Goal: Task Accomplishment & Management: Manage account settings

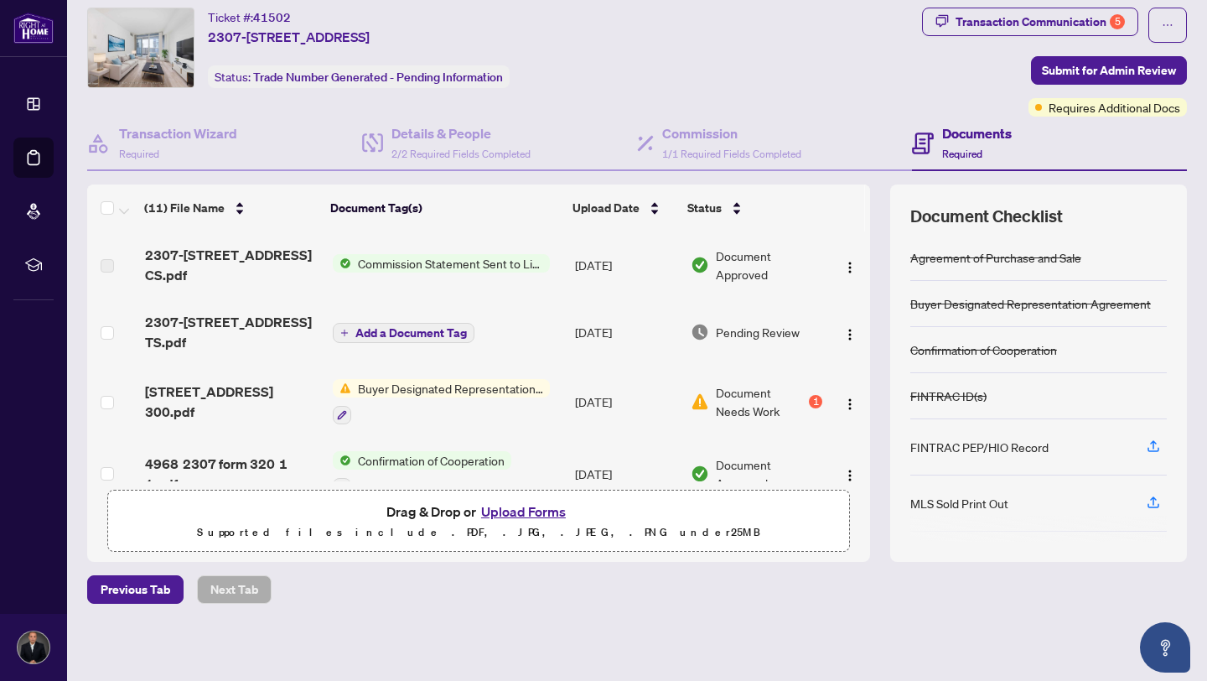
click at [476, 379] on span "Buyer Designated Representation Agreement" at bounding box center [450, 388] width 199 height 18
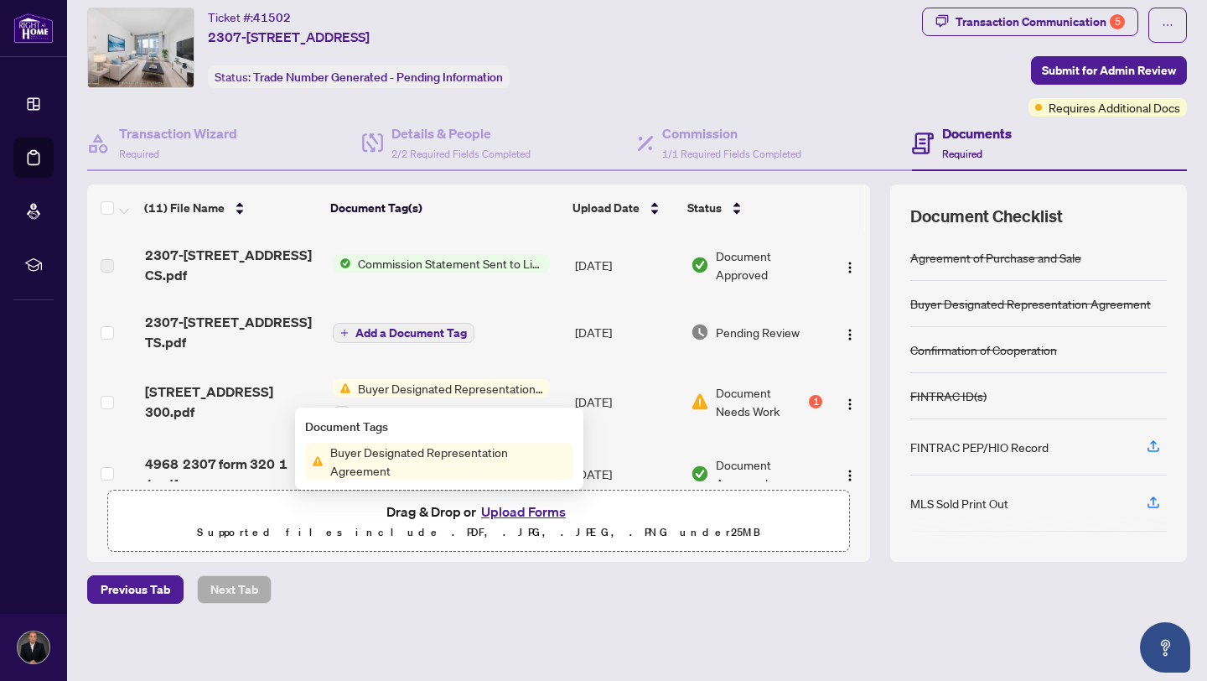
click at [440, 461] on span "Buyer Designated Representation Agreement" at bounding box center [449, 461] width 250 height 37
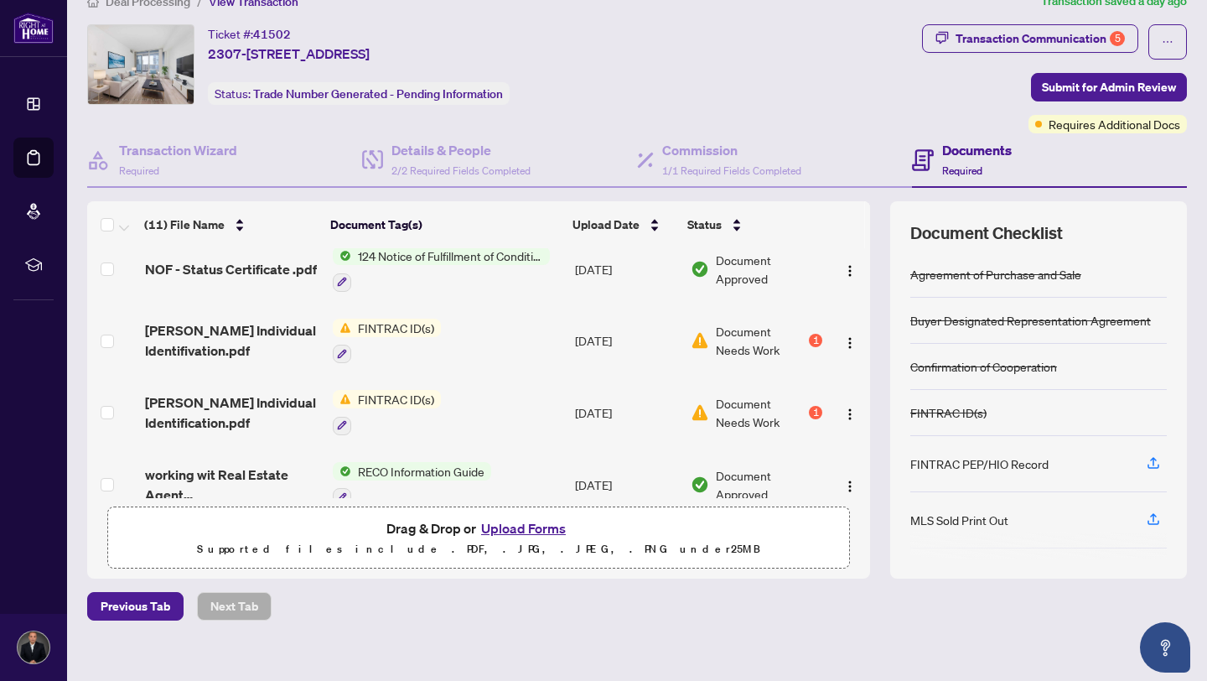
scroll to position [436, 0]
click at [845, 408] on img "button" at bounding box center [849, 414] width 13 height 13
click at [723, 395] on span "Document Needs Work" at bounding box center [761, 413] width 90 height 37
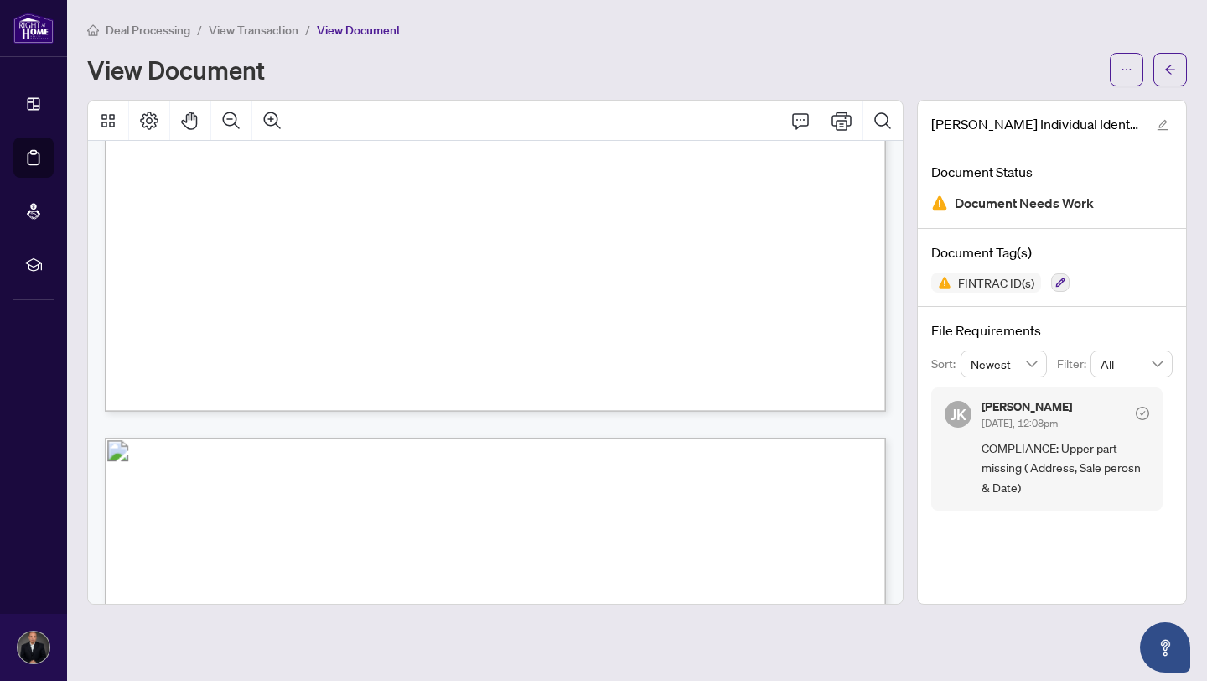
scroll to position [572, 0]
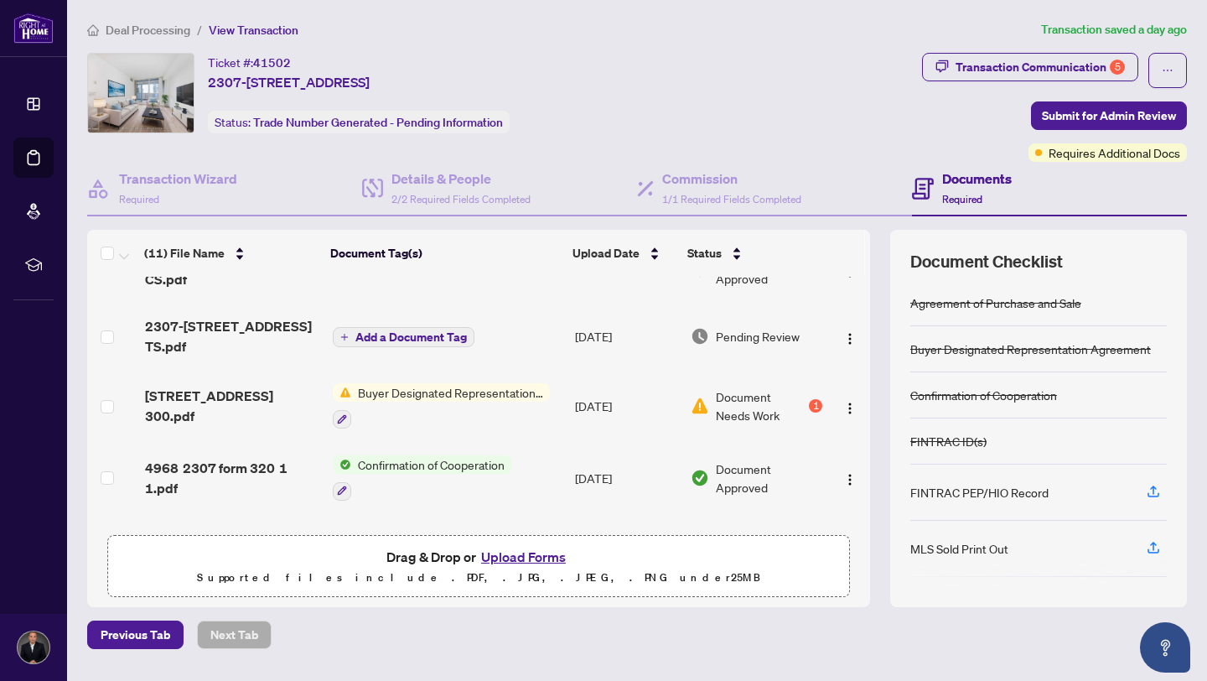
scroll to position [49, 0]
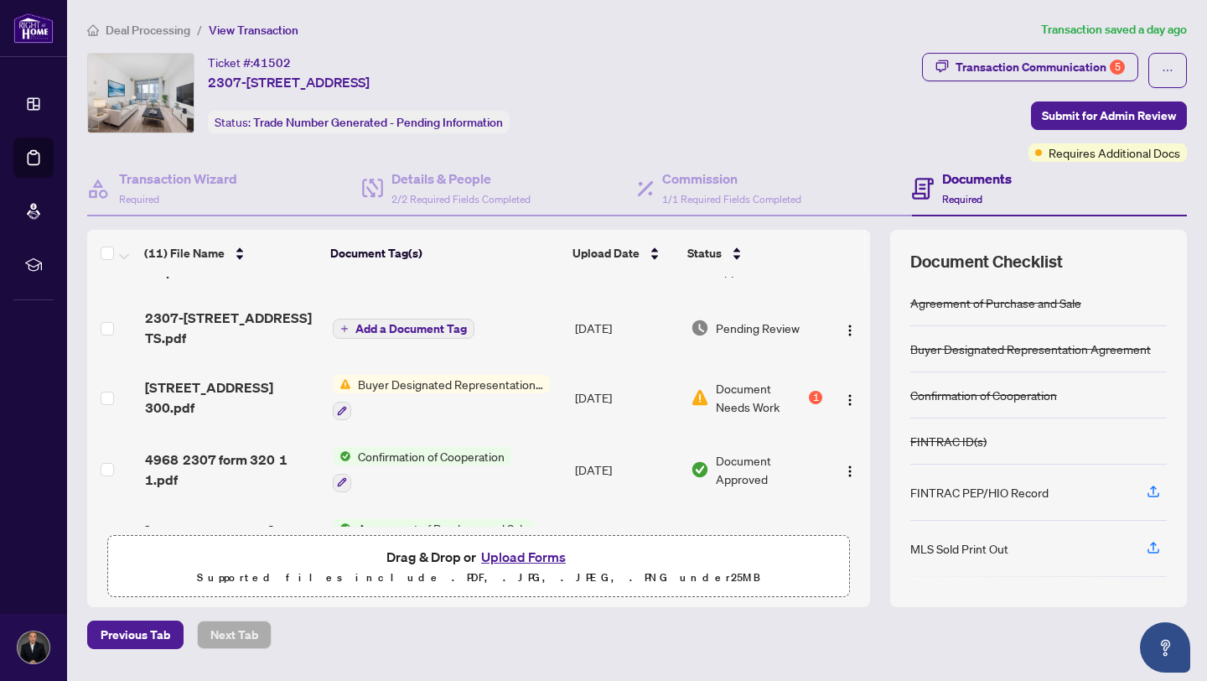
click at [447, 323] on span "Add a Document Tag" at bounding box center [410, 329] width 111 height 12
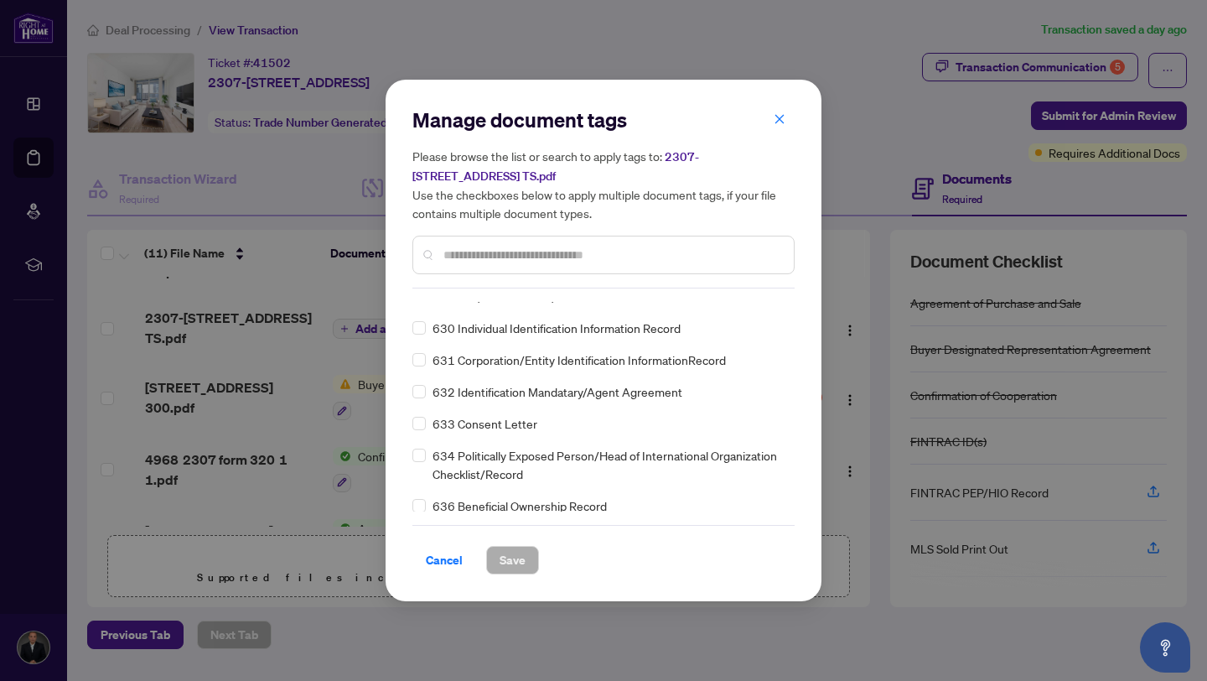
scroll to position [11344, 0]
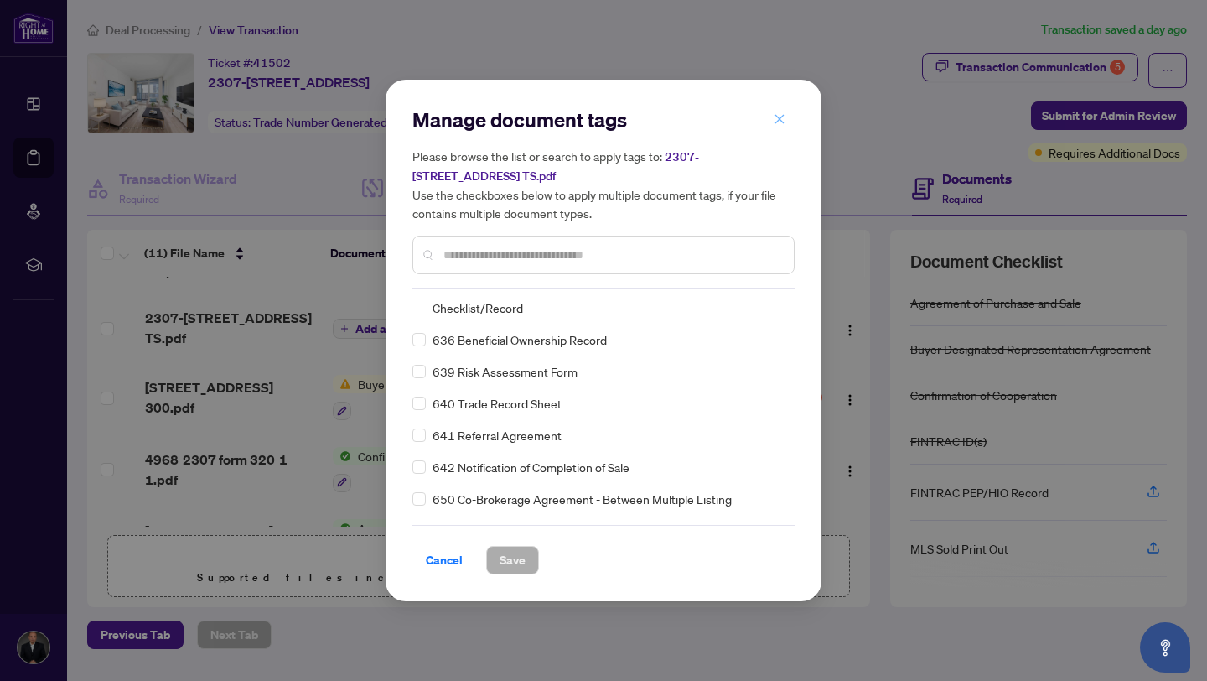
click at [780, 111] on span "button" at bounding box center [780, 119] width 12 height 27
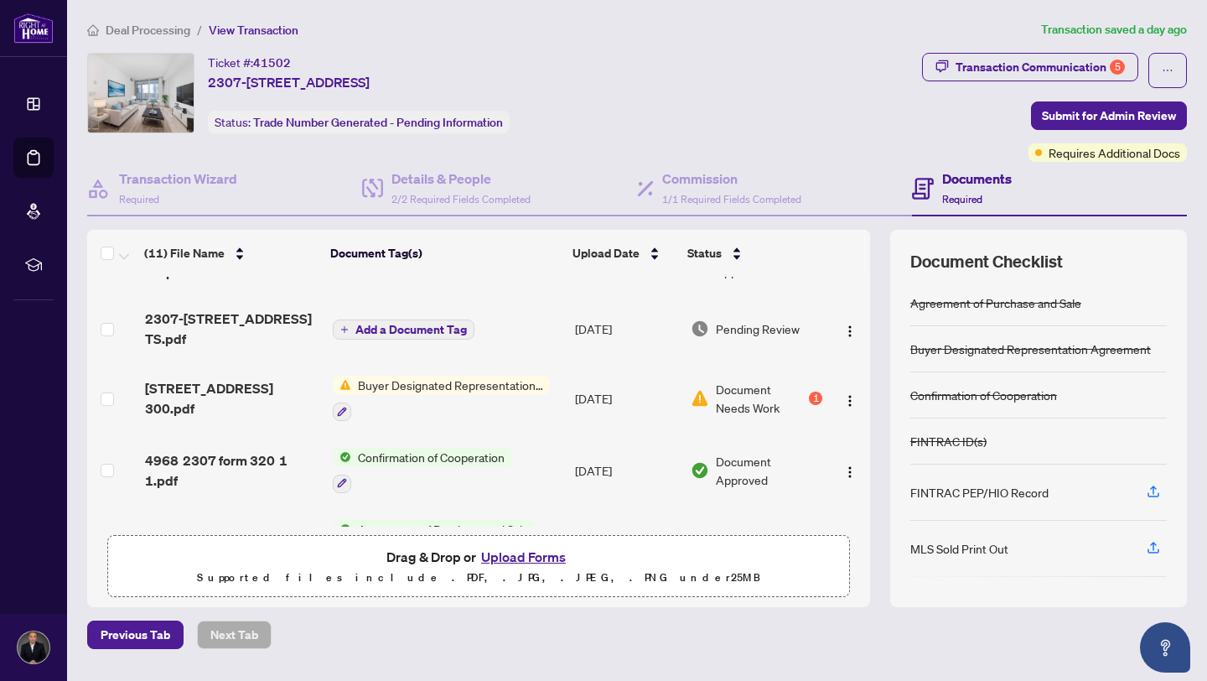
scroll to position [48, 0]
click at [490, 376] on span "Buyer Designated Representation Agreement" at bounding box center [450, 385] width 199 height 18
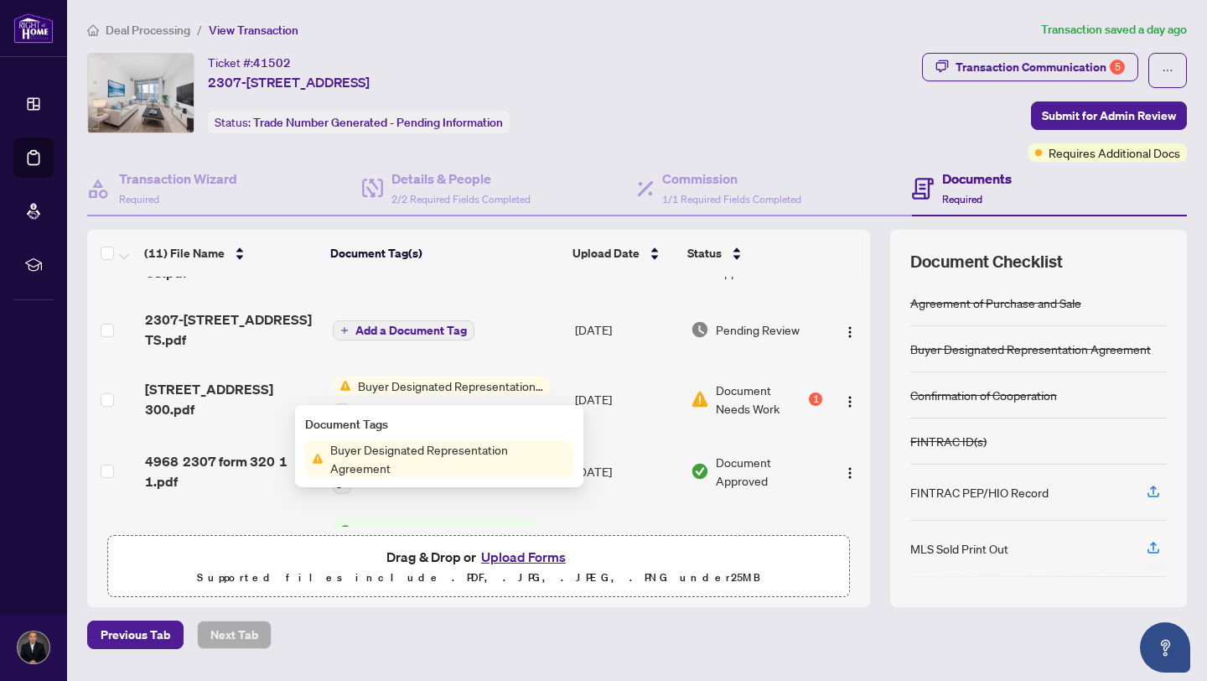
click at [428, 446] on span "Buyer Designated Representation Agreement" at bounding box center [449, 458] width 250 height 37
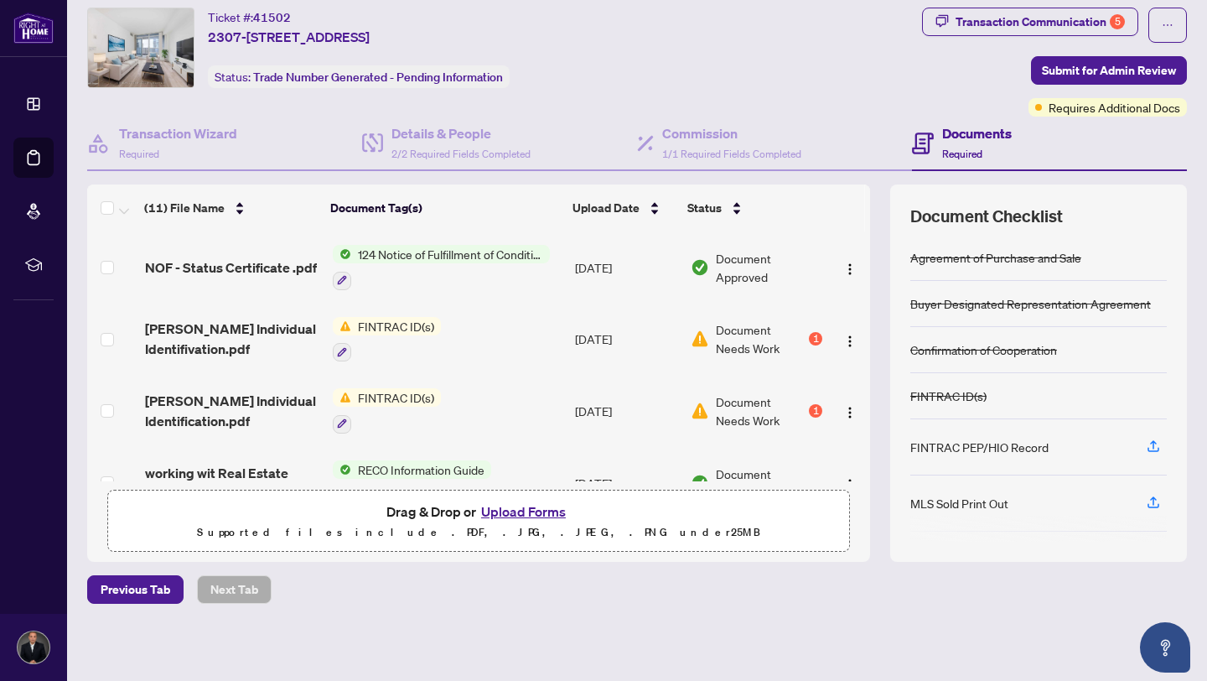
scroll to position [424, 0]
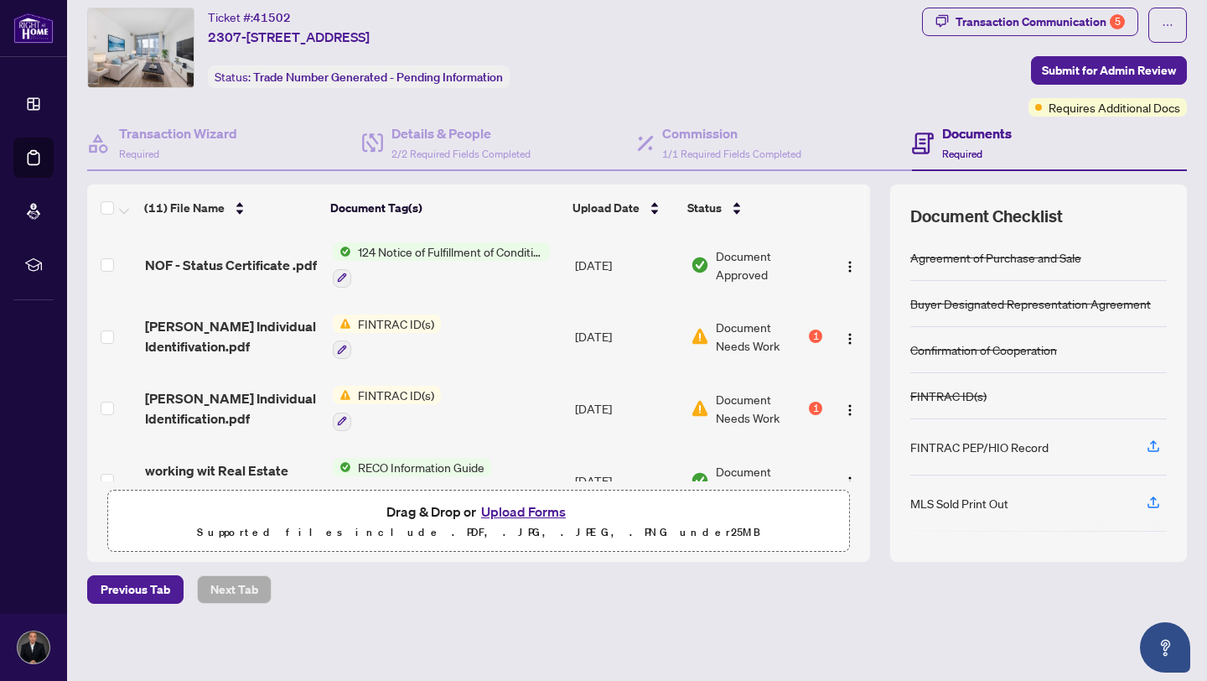
click at [749, 390] on span "Document Needs Work" at bounding box center [761, 408] width 90 height 37
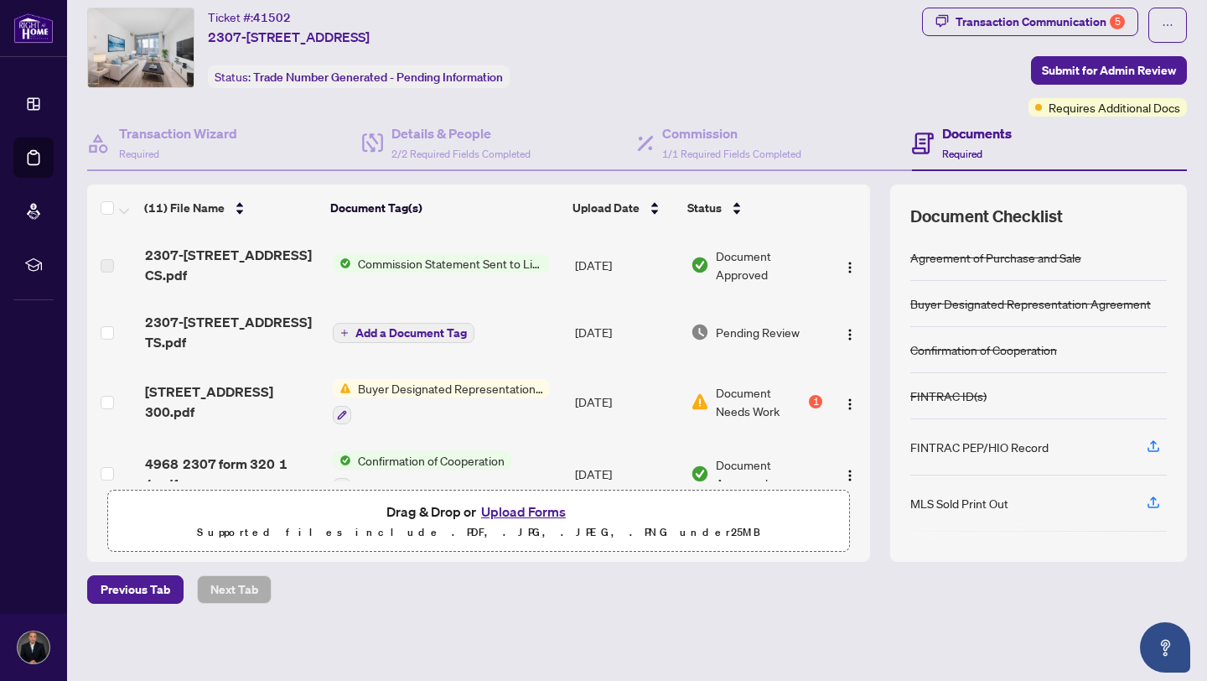
click at [440, 379] on span "Buyer Designated Representation Agreement" at bounding box center [450, 388] width 199 height 18
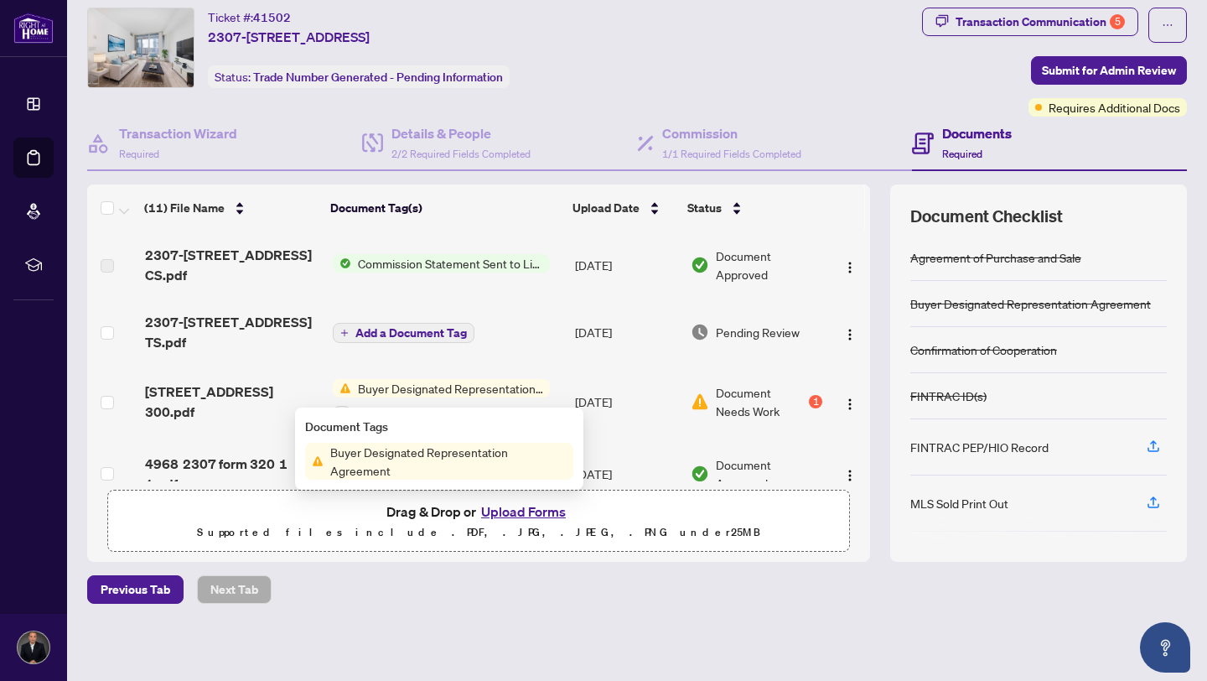
click at [468, 379] on span "Buyer Designated Representation Agreement" at bounding box center [450, 388] width 199 height 18
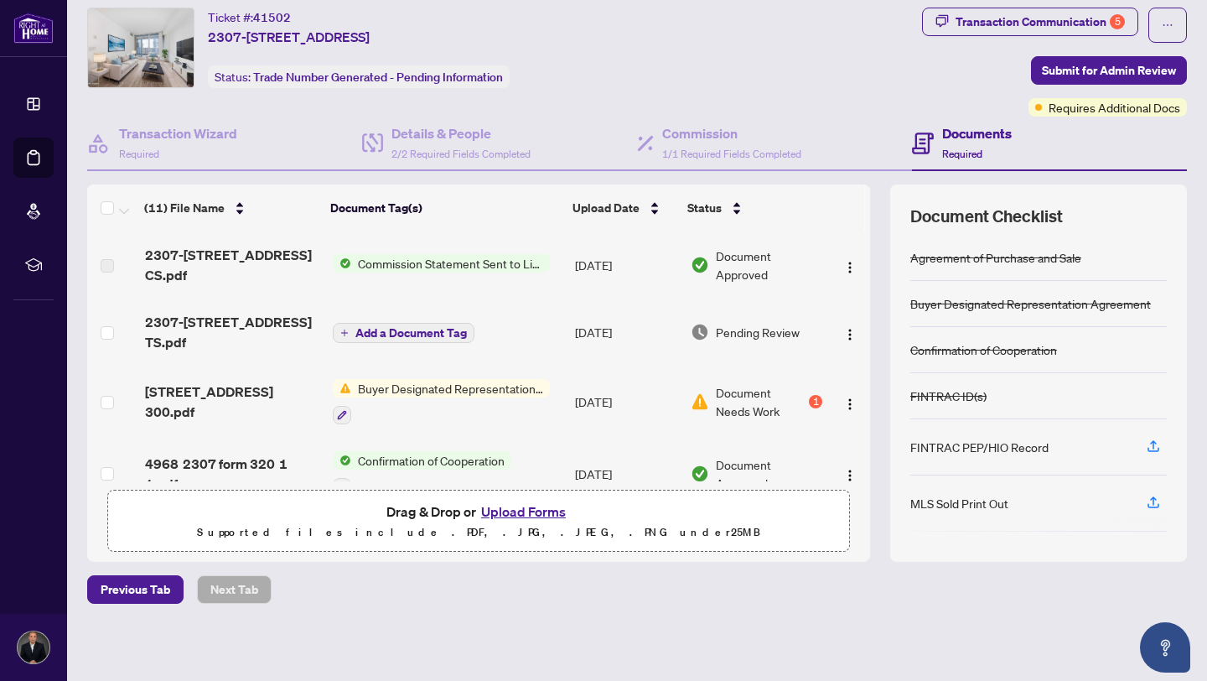
click at [754, 383] on span "Document Needs Work" at bounding box center [761, 401] width 90 height 37
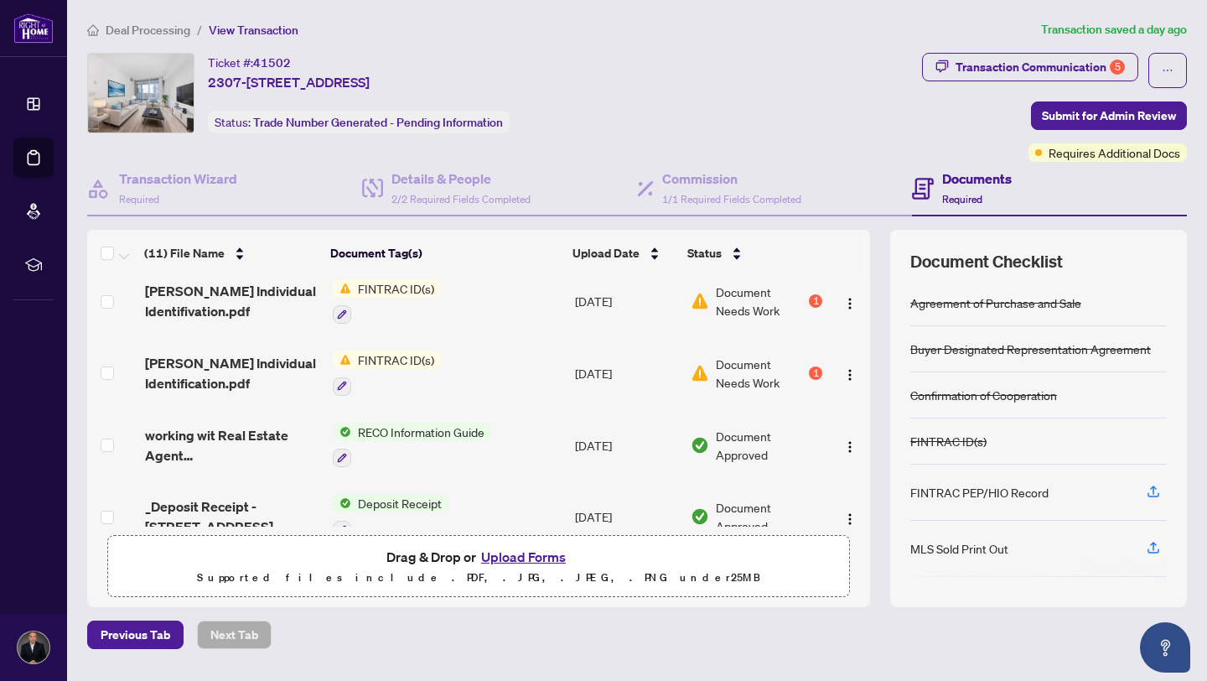
scroll to position [510, 0]
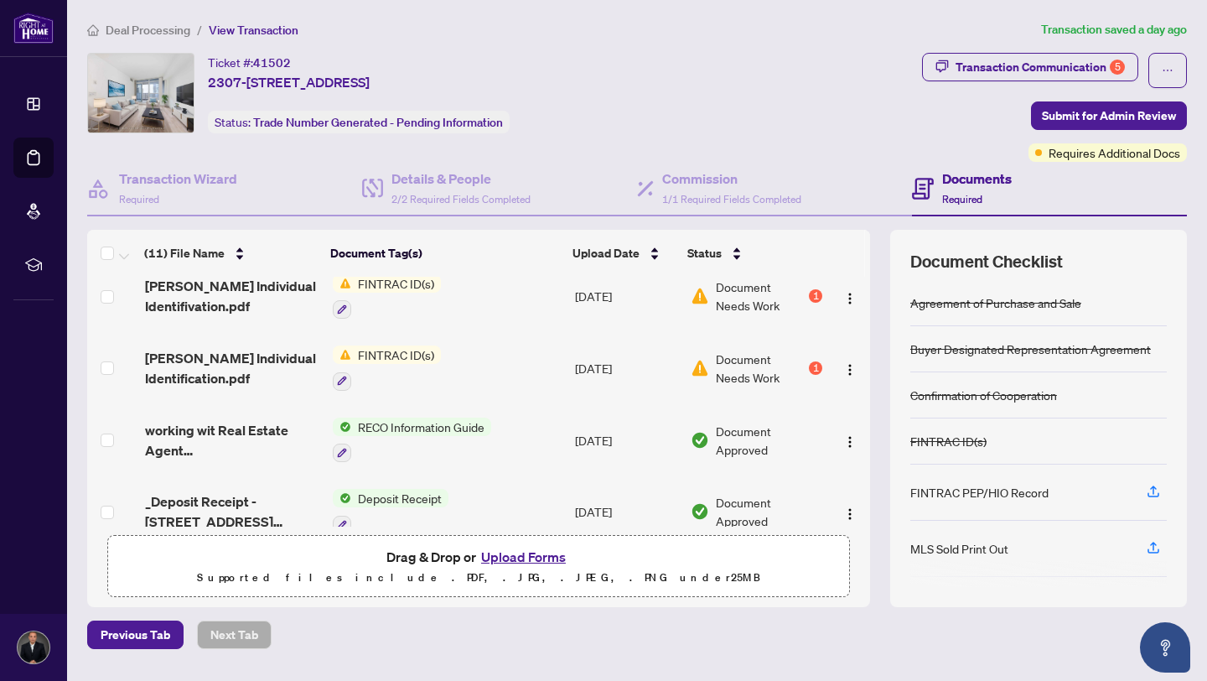
click at [726, 350] on span "Document Needs Work" at bounding box center [761, 368] width 90 height 37
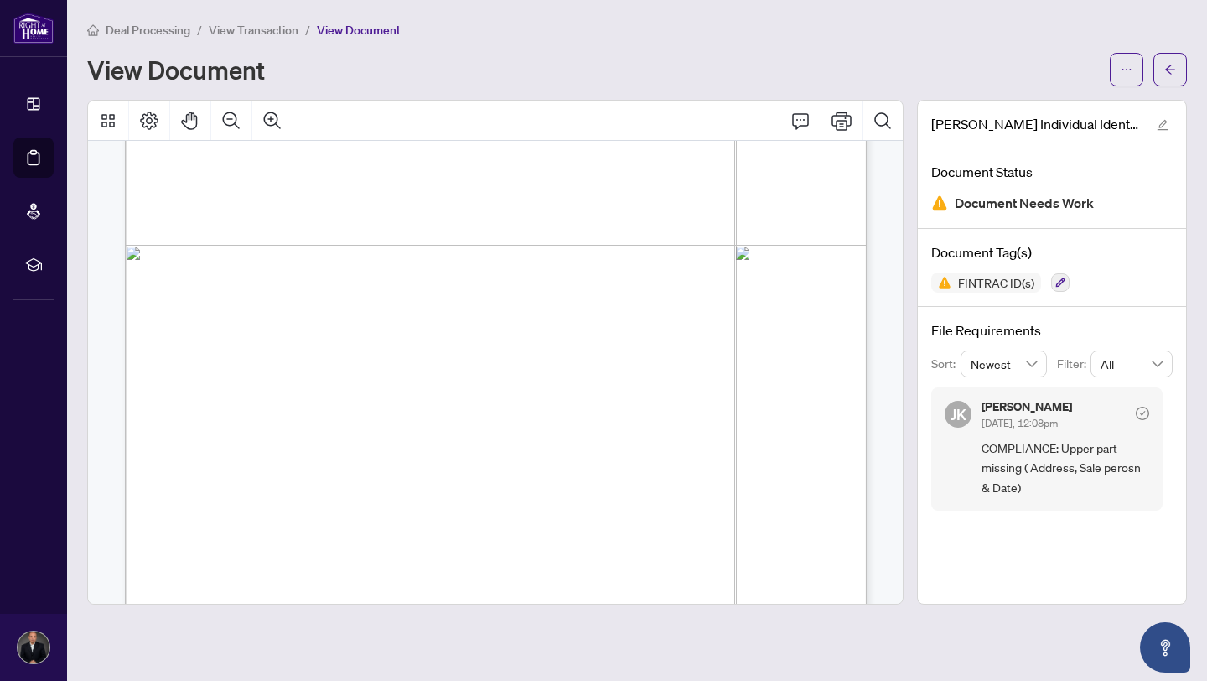
scroll to position [3847, 0]
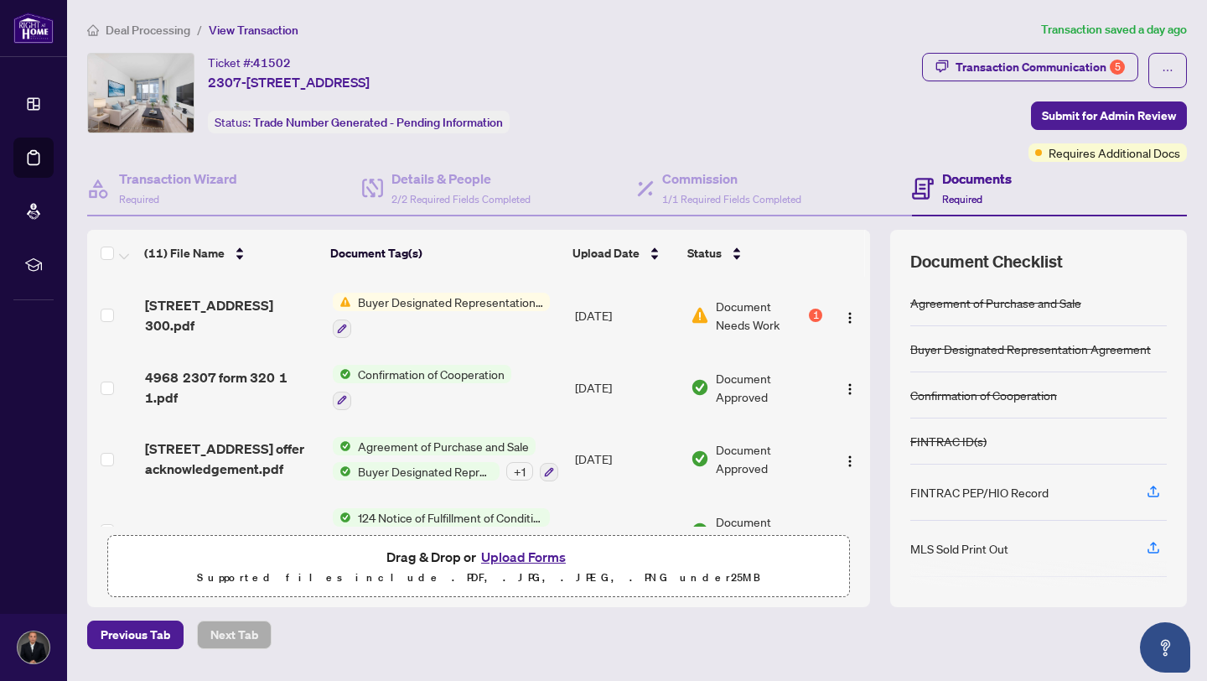
scroll to position [136, 0]
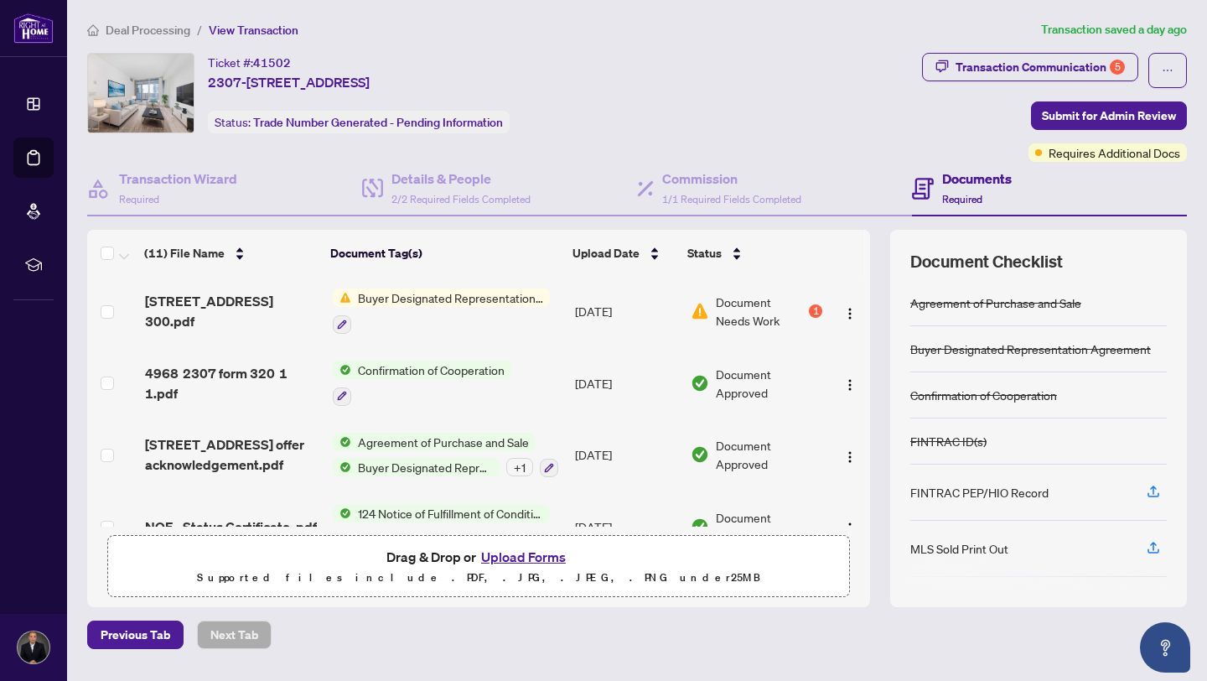
click at [437, 433] on span "Agreement of Purchase and Sale" at bounding box center [443, 442] width 184 height 18
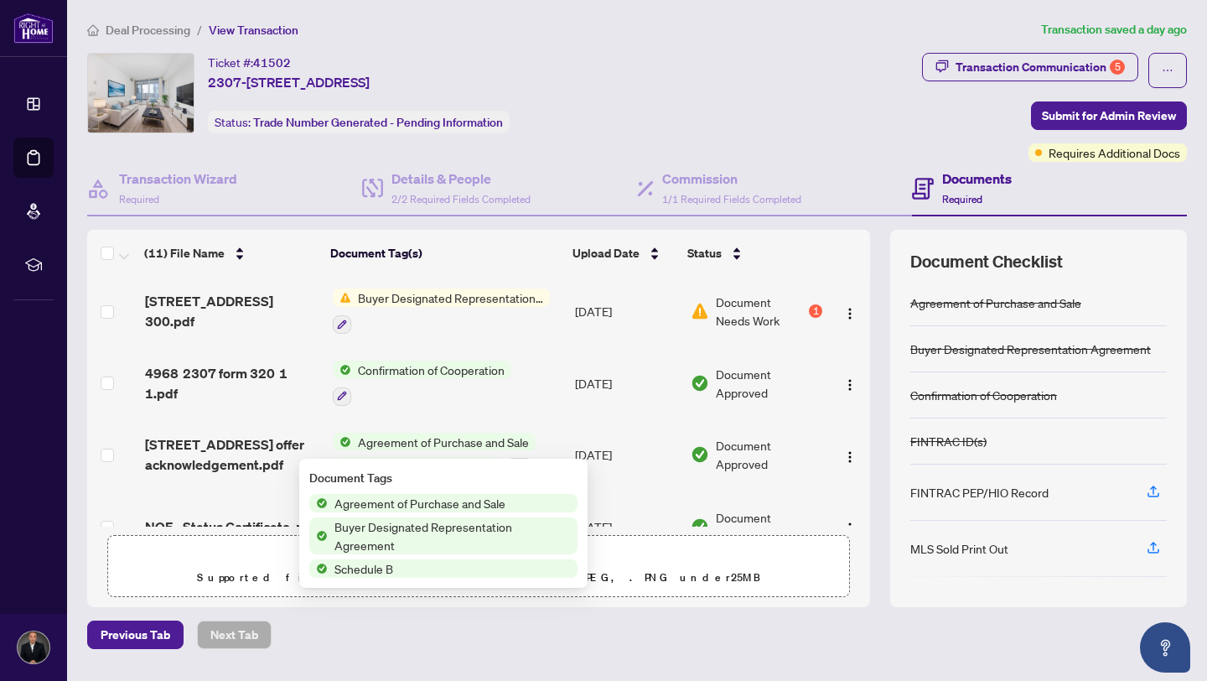
click at [486, 390] on td "Confirmation of Cooperation" at bounding box center [447, 383] width 243 height 72
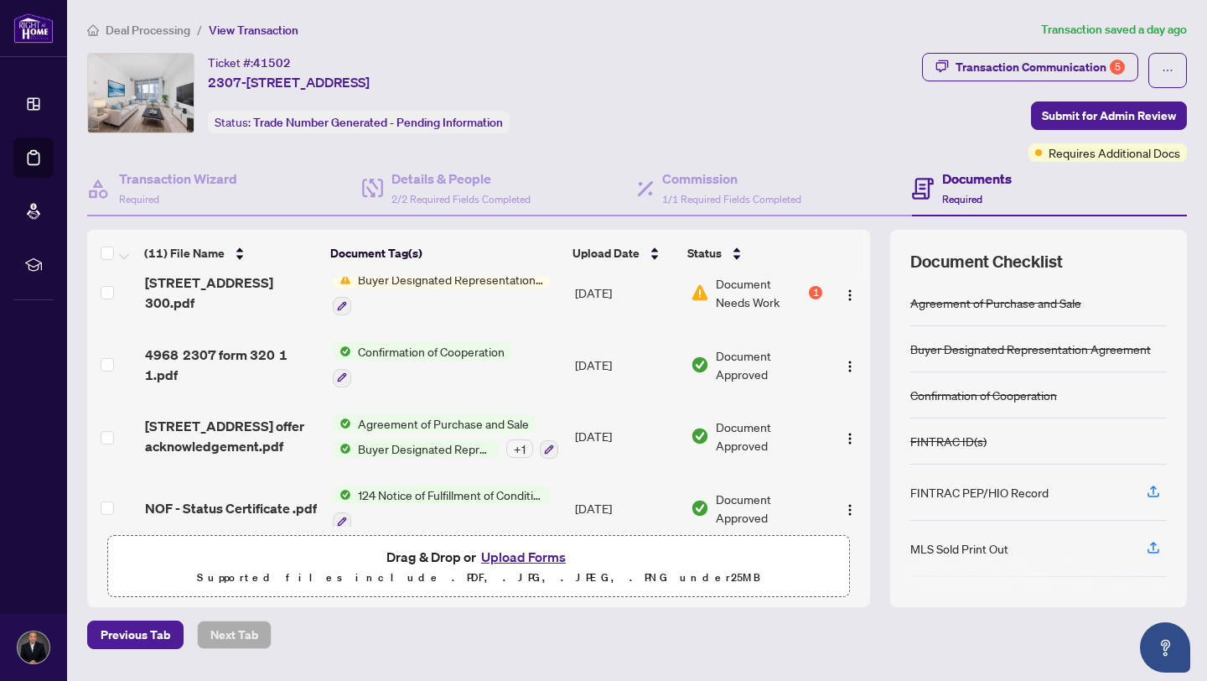
scroll to position [155, 0]
click at [449, 438] on span "Buyer Designated Representation Agreement" at bounding box center [425, 447] width 148 height 18
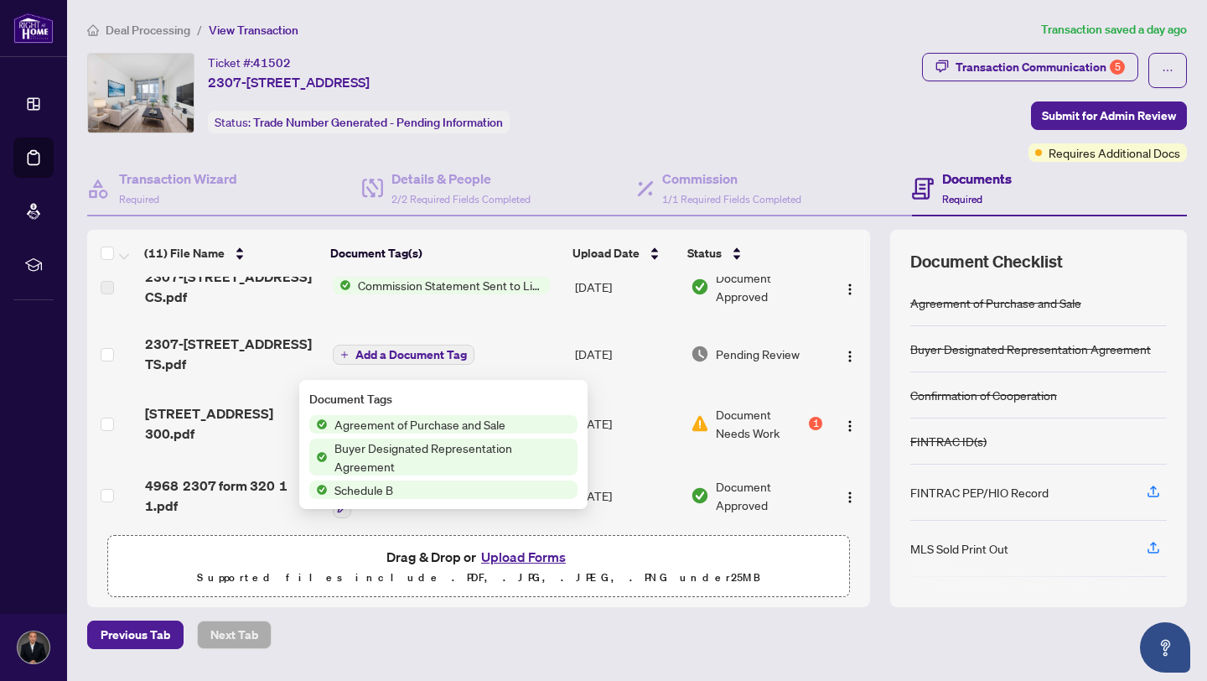
scroll to position [39, 0]
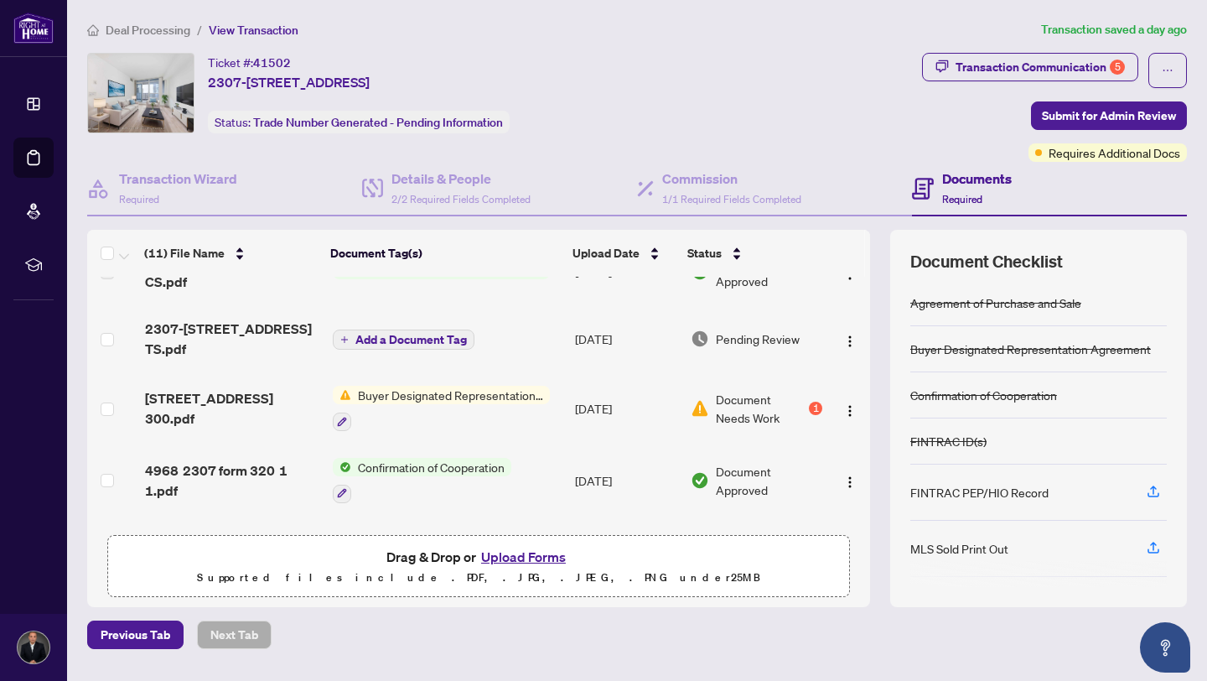
click at [384, 345] on td "Add a Document Tag" at bounding box center [447, 338] width 243 height 67
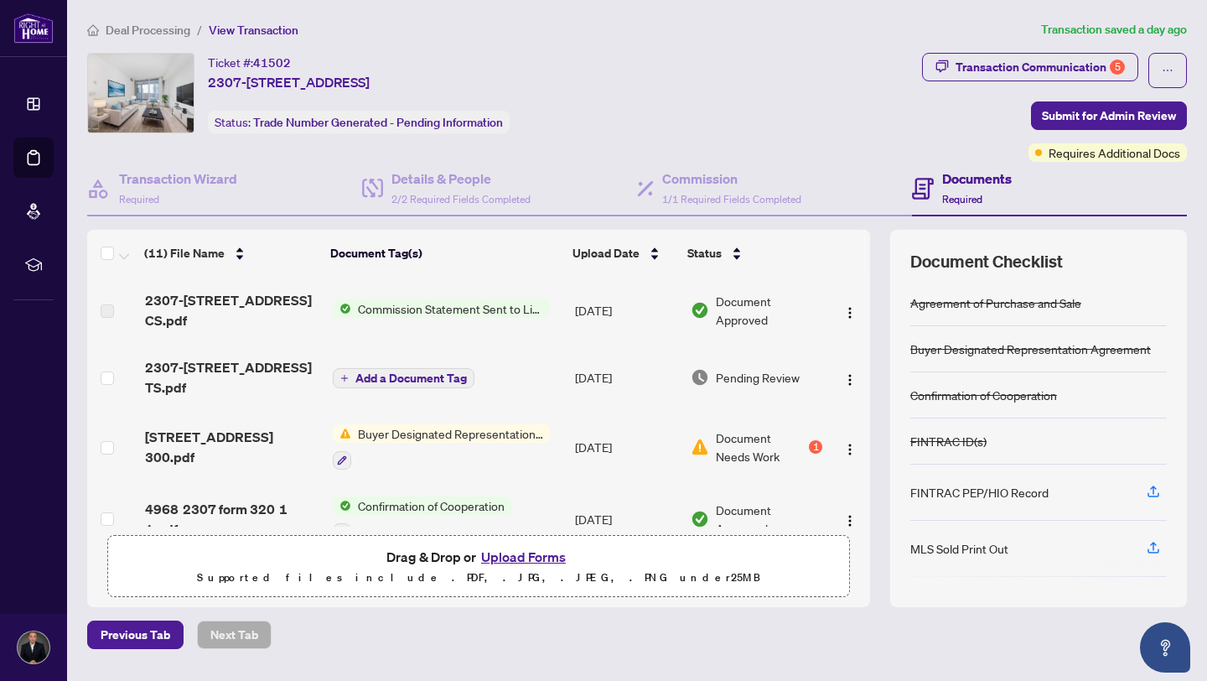
click at [464, 305] on span "Commission Statement Sent to Listing Brokerage" at bounding box center [450, 308] width 199 height 18
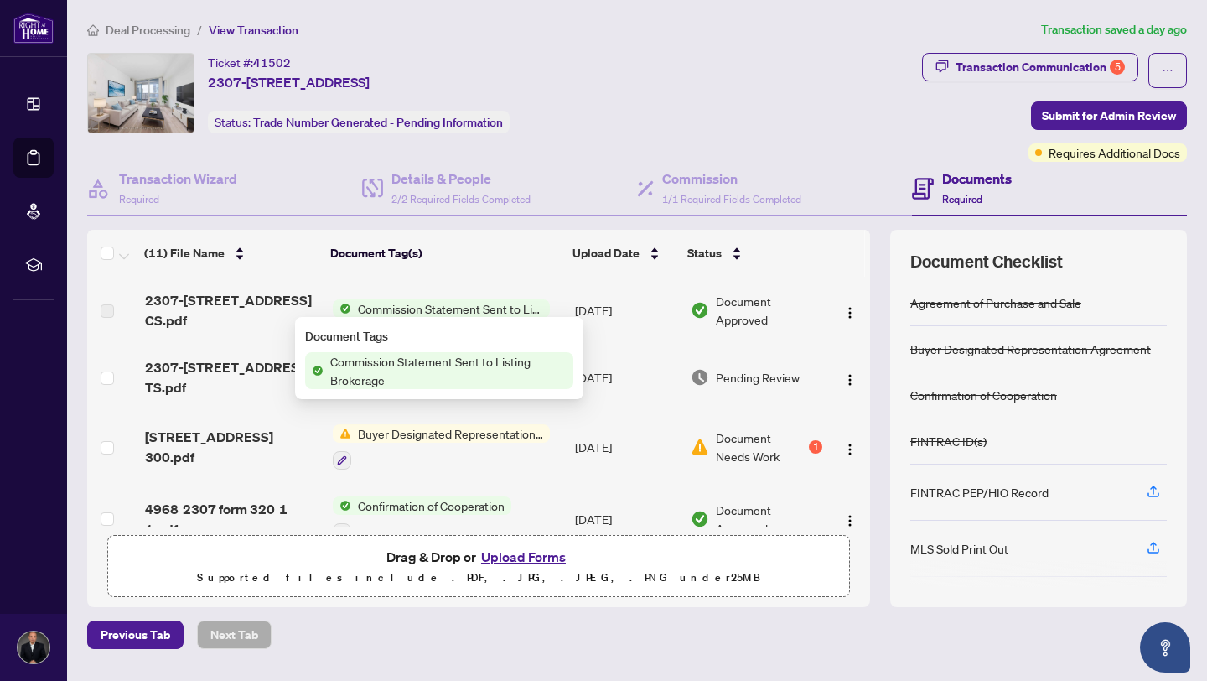
click at [462, 364] on span "Commission Statement Sent to Listing Brokerage" at bounding box center [449, 370] width 250 height 37
click at [421, 355] on span "Commission Statement Sent to Listing Brokerage" at bounding box center [449, 370] width 250 height 37
click at [743, 309] on span "Document Approved" at bounding box center [769, 310] width 106 height 37
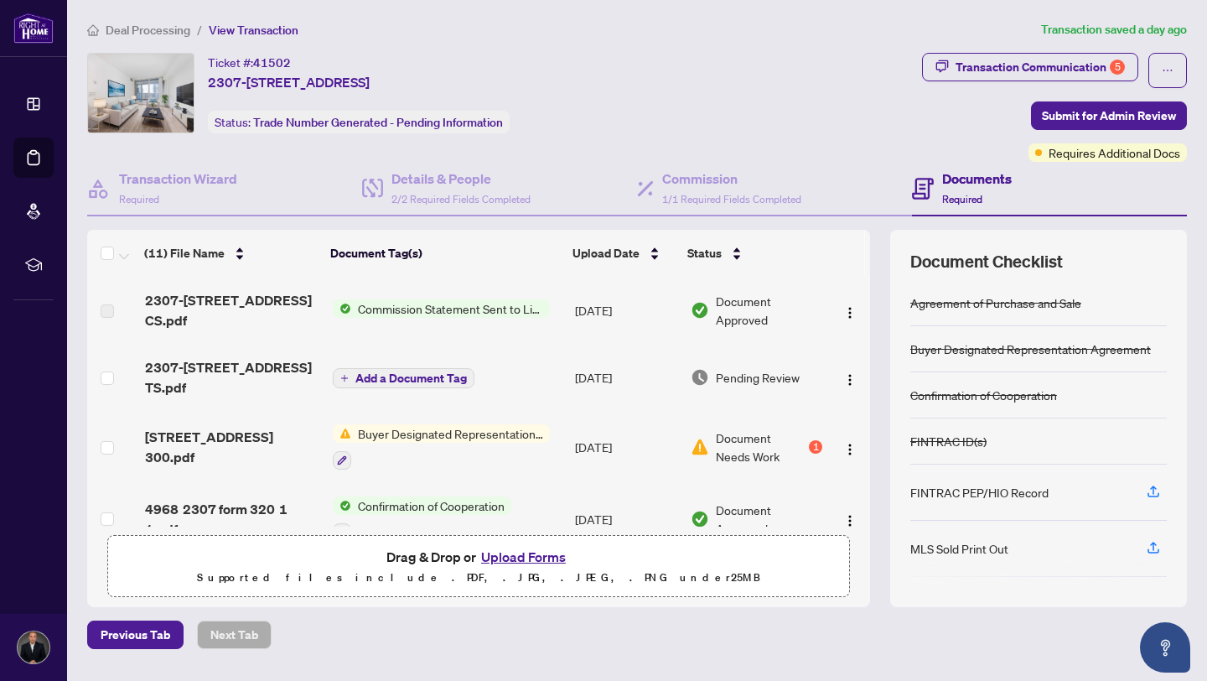
click at [739, 303] on span "Document Approved" at bounding box center [769, 310] width 106 height 37
click at [684, 303] on td "Document Approved" at bounding box center [756, 310] width 145 height 67
click at [771, 317] on span "Document Approved" at bounding box center [769, 310] width 106 height 37
click at [464, 424] on span "Buyer Designated Representation Agreement" at bounding box center [450, 433] width 199 height 18
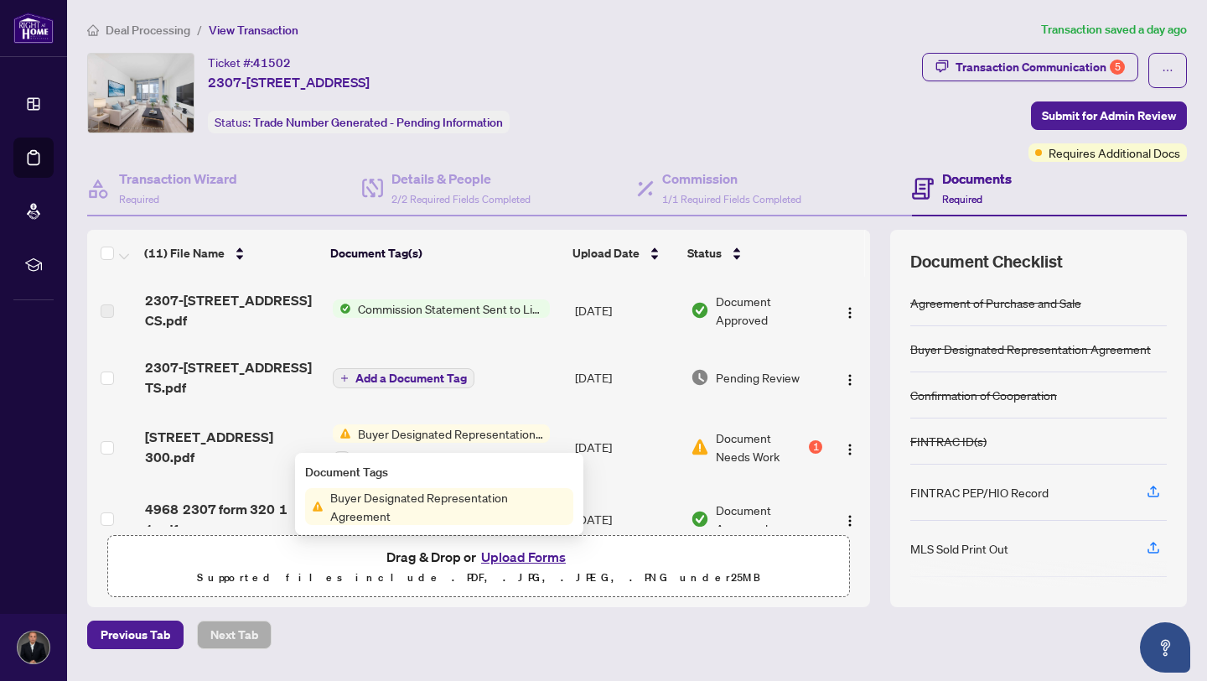
click at [412, 512] on span "Buyer Designated Representation Agreement" at bounding box center [449, 506] width 250 height 37
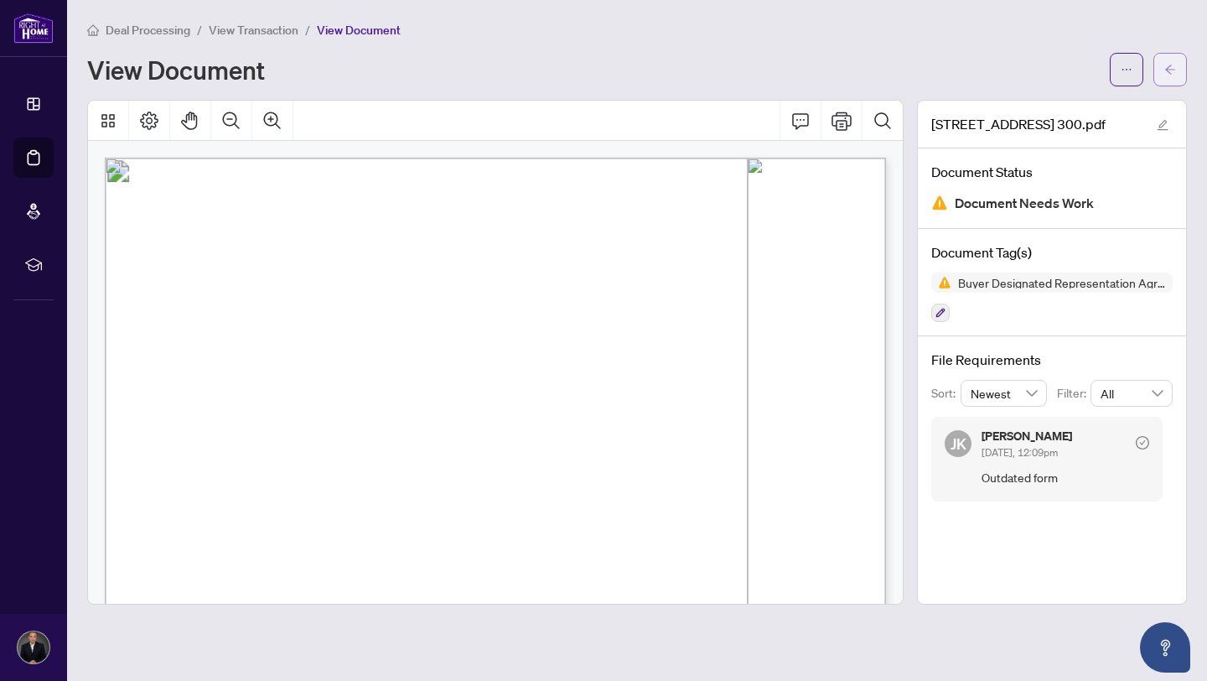
click at [1169, 75] on span "button" at bounding box center [1170, 69] width 12 height 27
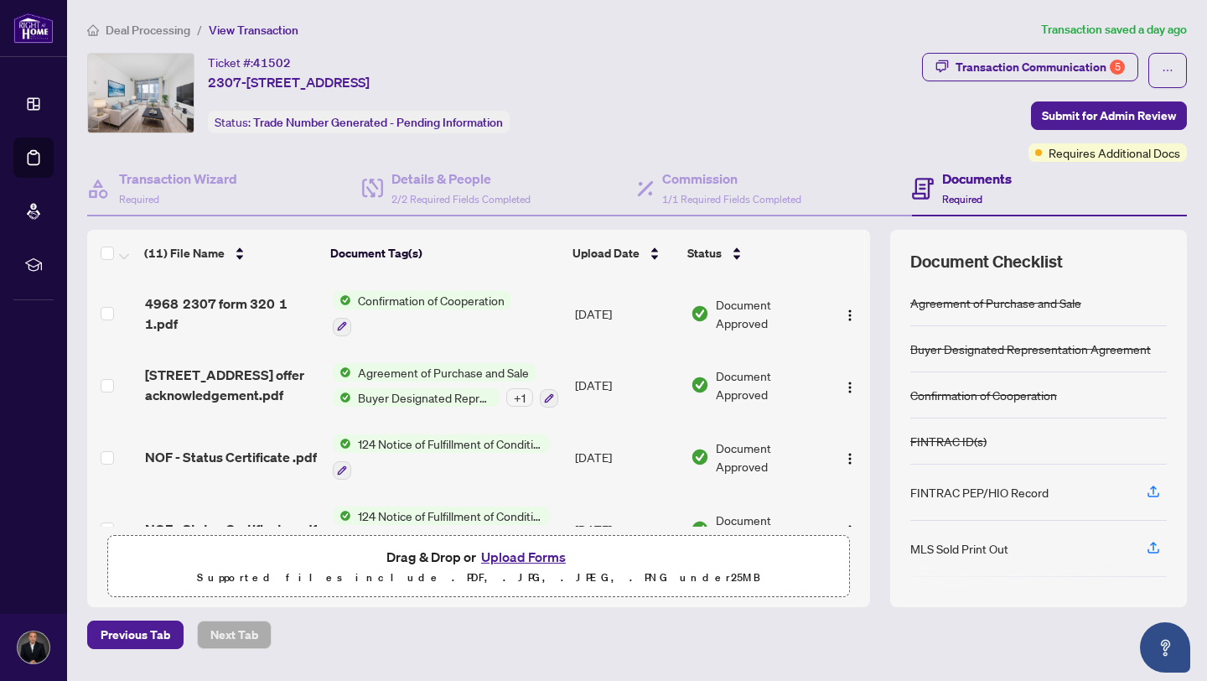
scroll to position [201, 0]
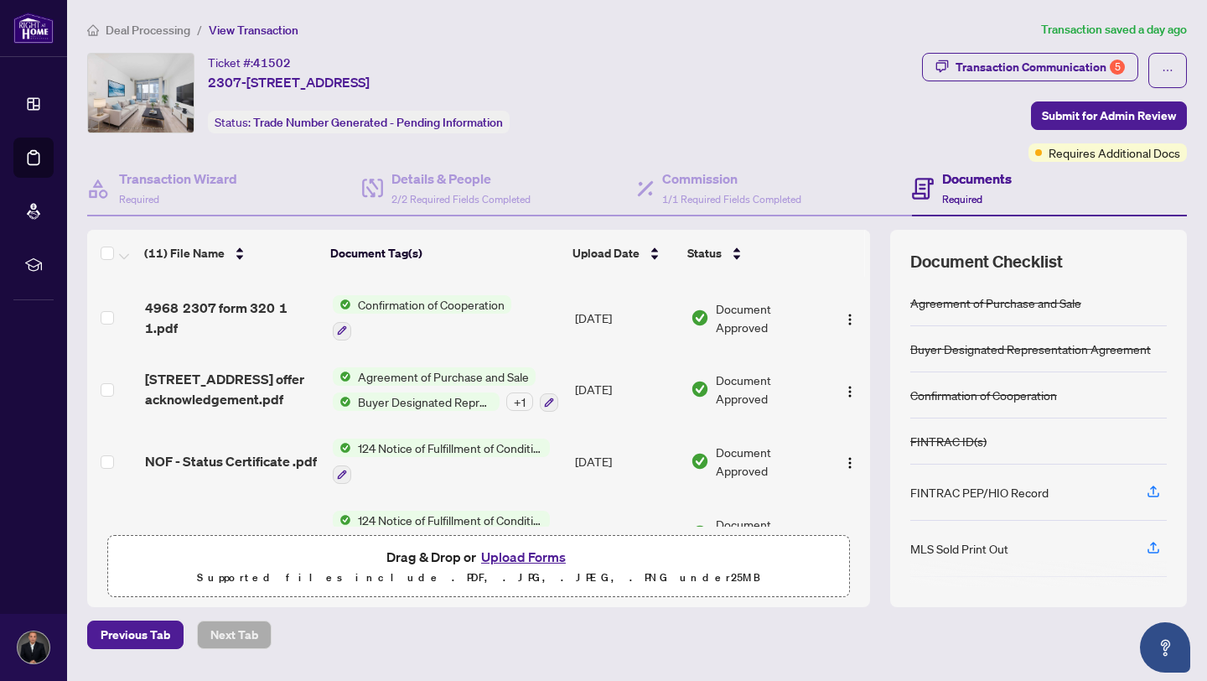
click at [438, 392] on span "Buyer Designated Representation Agreement" at bounding box center [425, 401] width 148 height 18
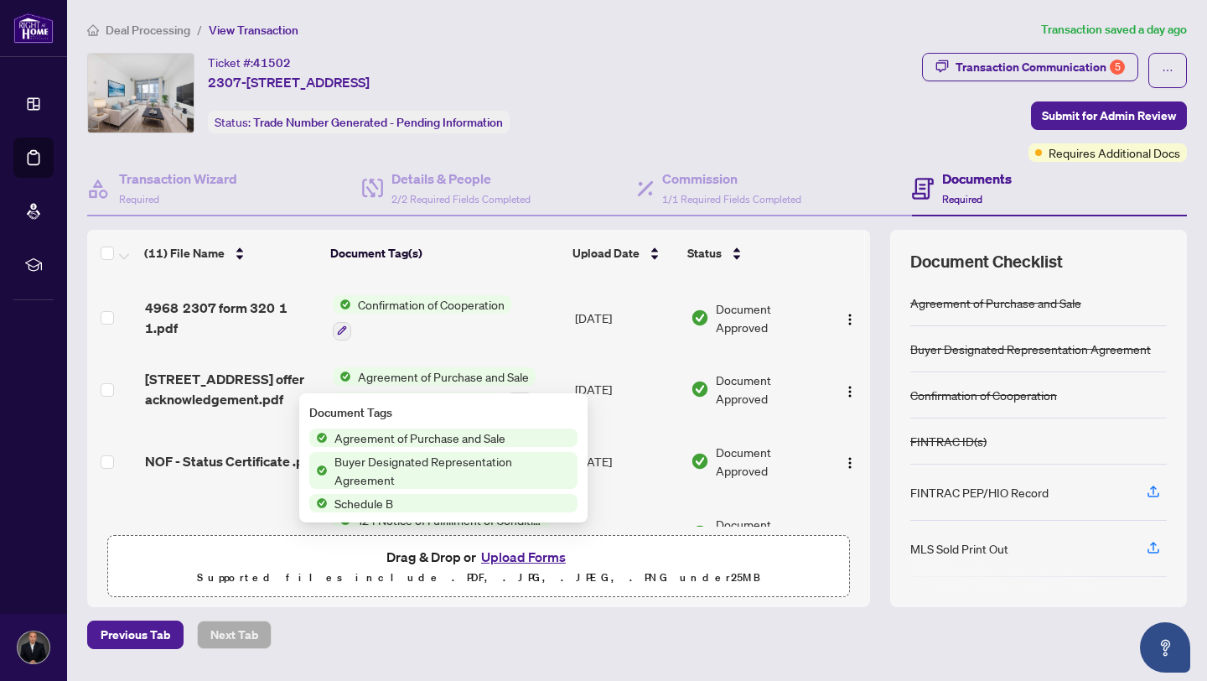
click at [425, 462] on span "Buyer Designated Representation Agreement" at bounding box center [453, 470] width 250 height 37
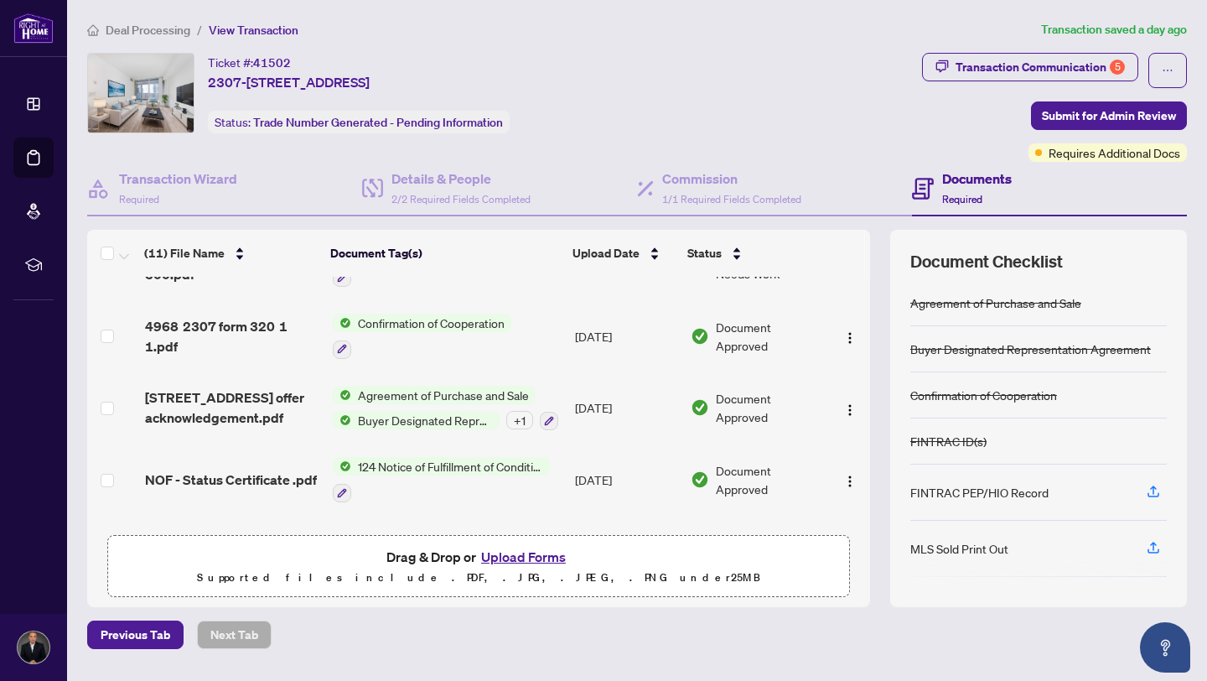
scroll to position [191, 0]
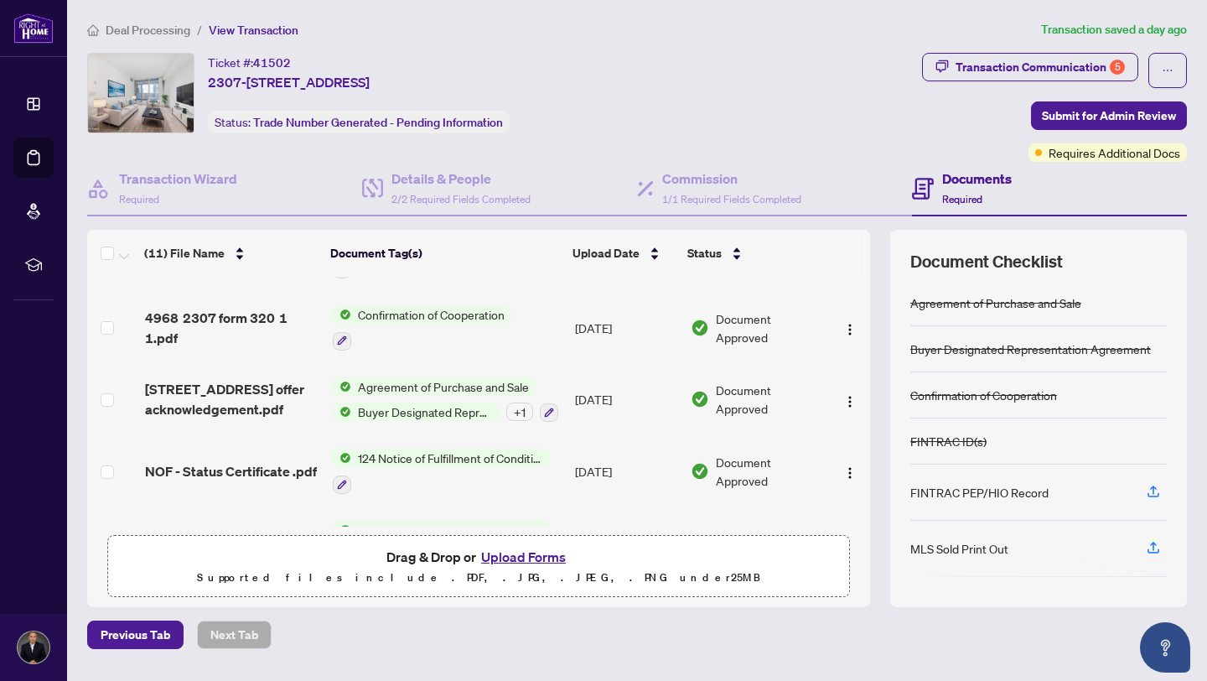
click at [438, 380] on div "Agreement of Purchase and Sale Buyer Designated Representation Agreement + 1" at bounding box center [446, 399] width 226 height 45
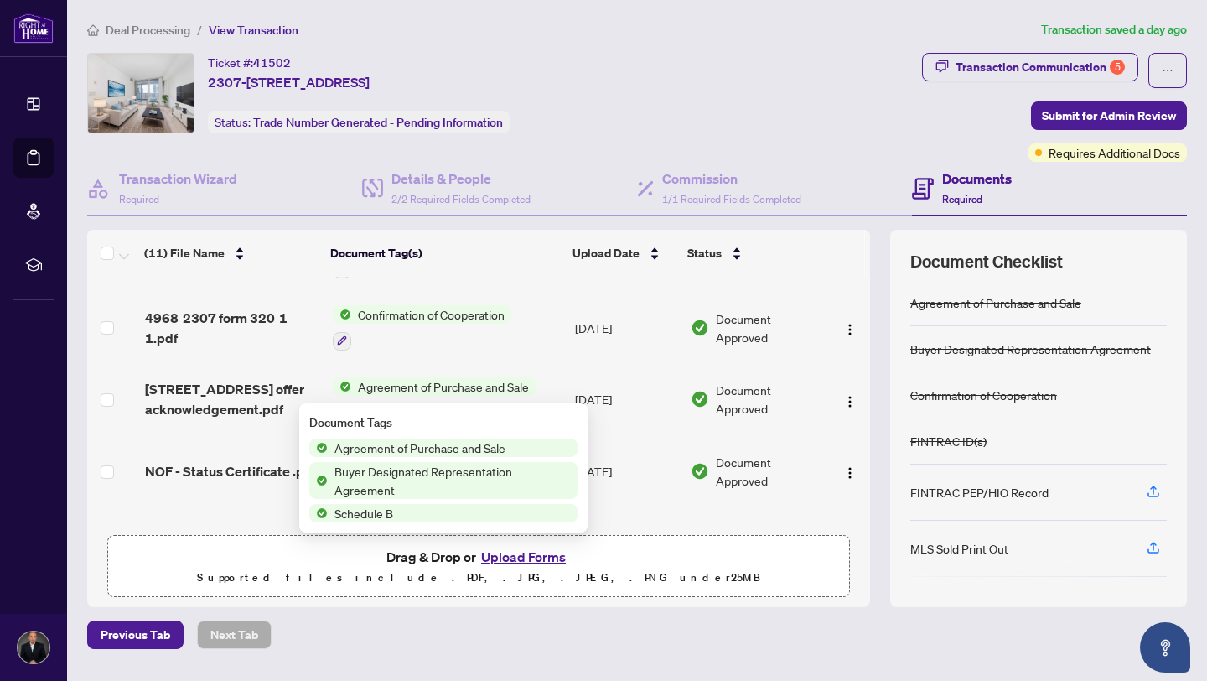
click at [376, 486] on span "Buyer Designated Representation Agreement" at bounding box center [453, 480] width 250 height 37
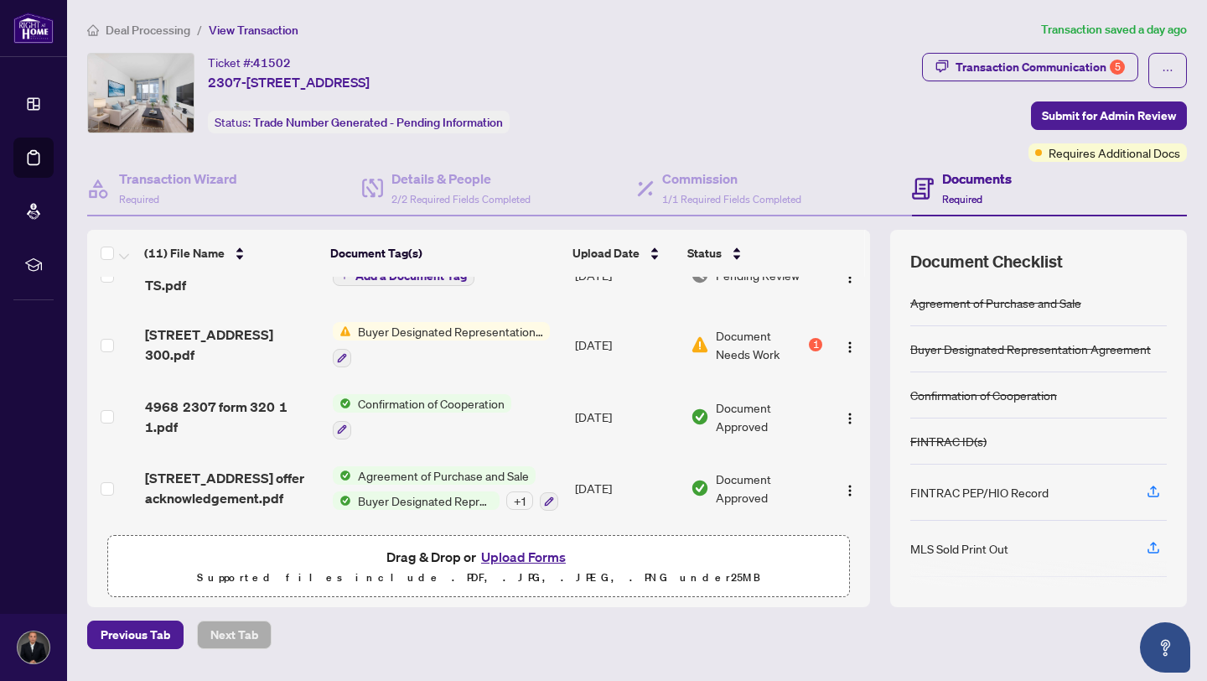
scroll to position [122, 0]
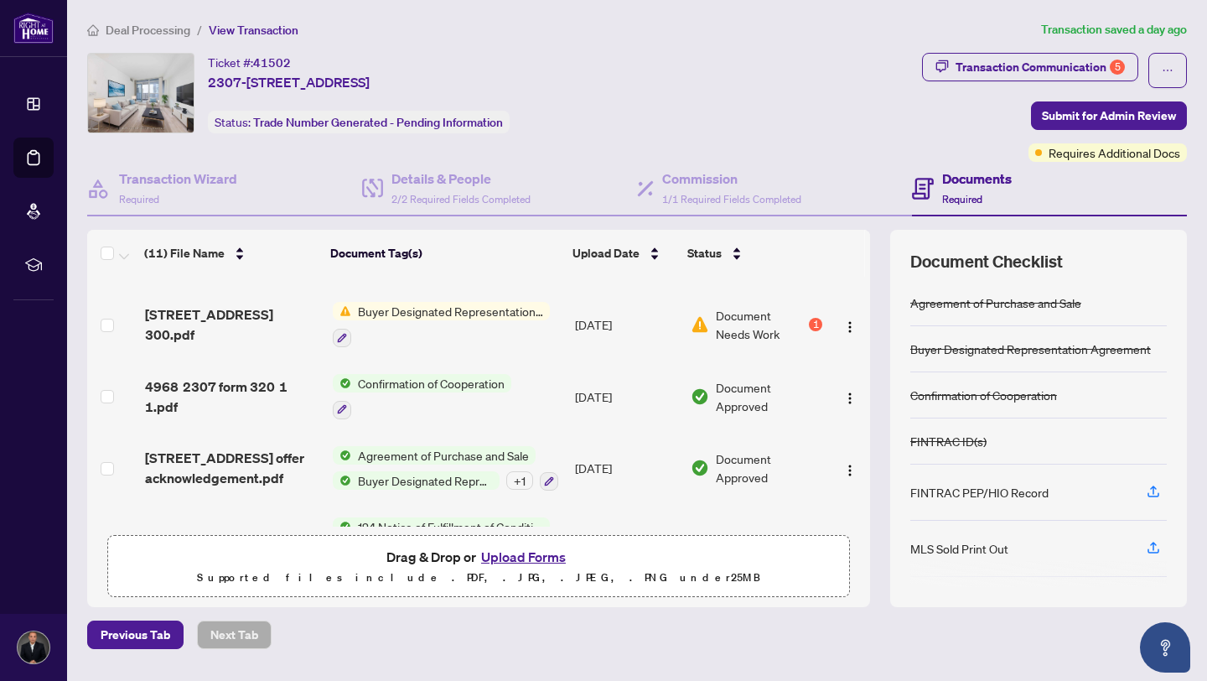
click at [521, 471] on div "+ 1" at bounding box center [519, 480] width 27 height 18
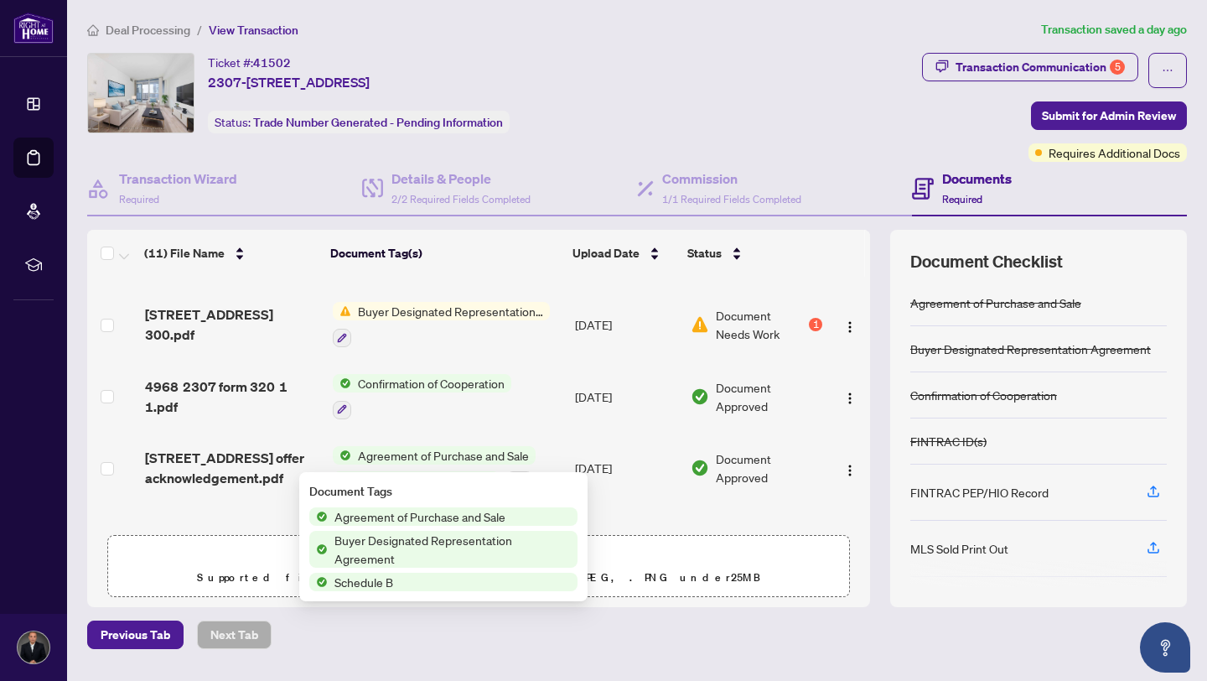
click at [554, 433] on td "Agreement of Purchase and Sale Buyer Designated Representation Agreement + 1" at bounding box center [447, 469] width 243 height 72
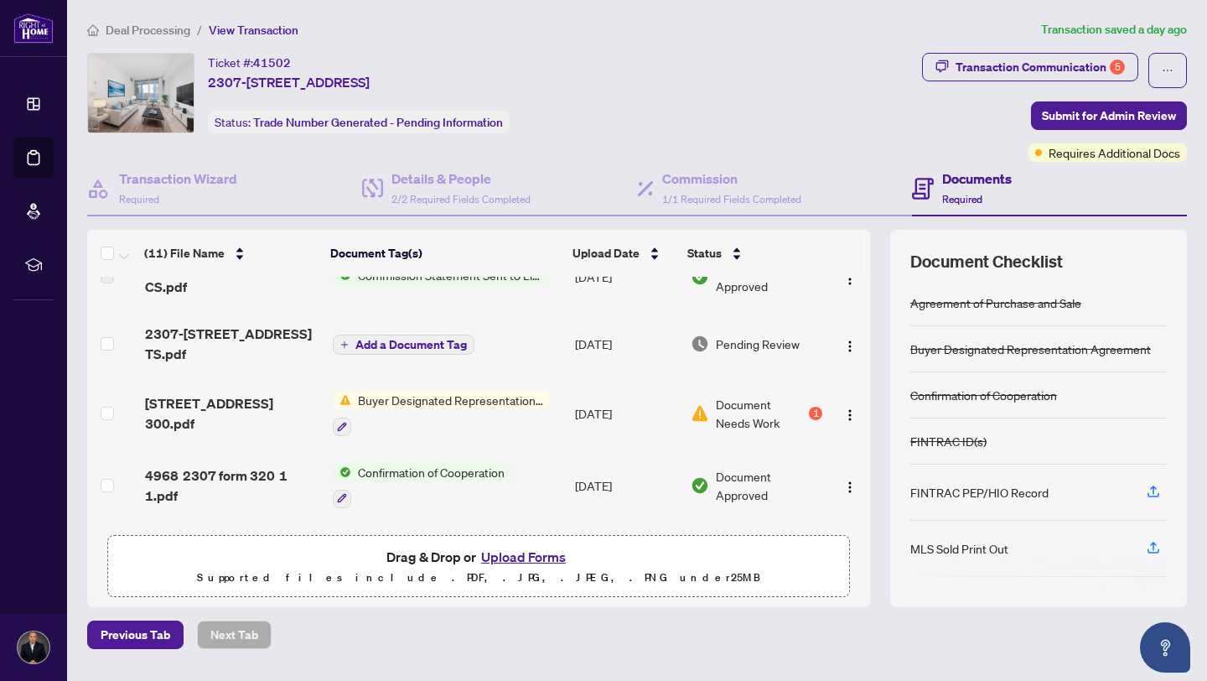
scroll to position [27, 0]
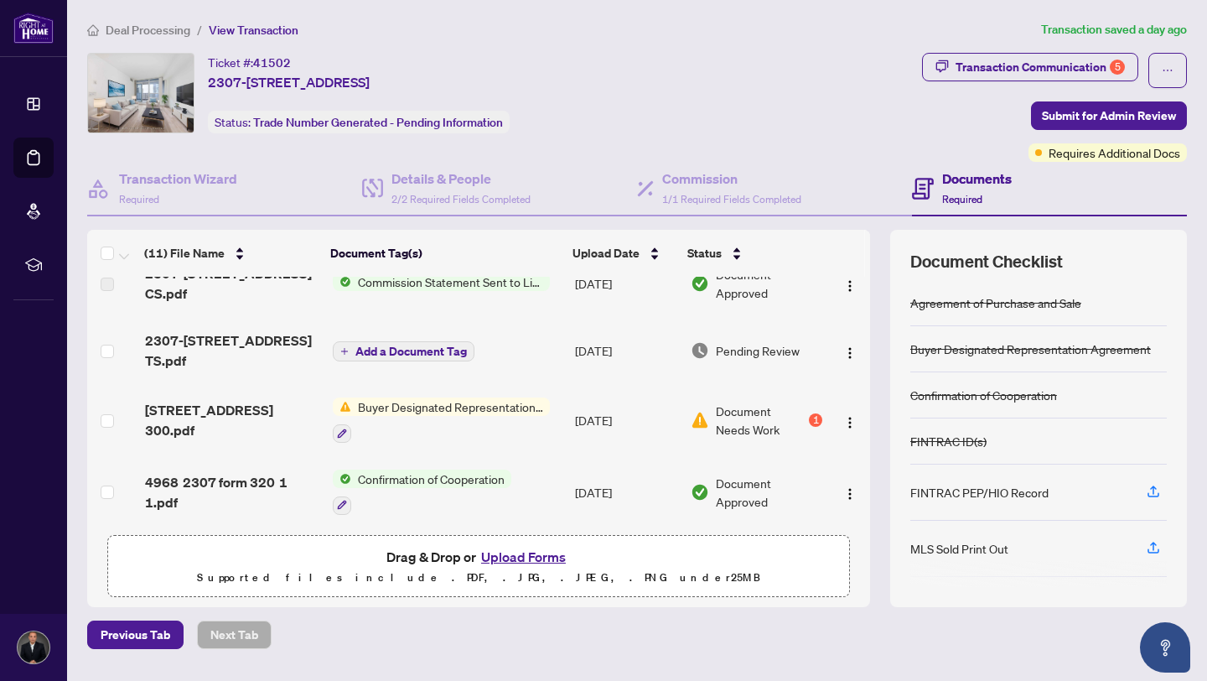
click at [766, 403] on span "Document Needs Work" at bounding box center [761, 420] width 90 height 37
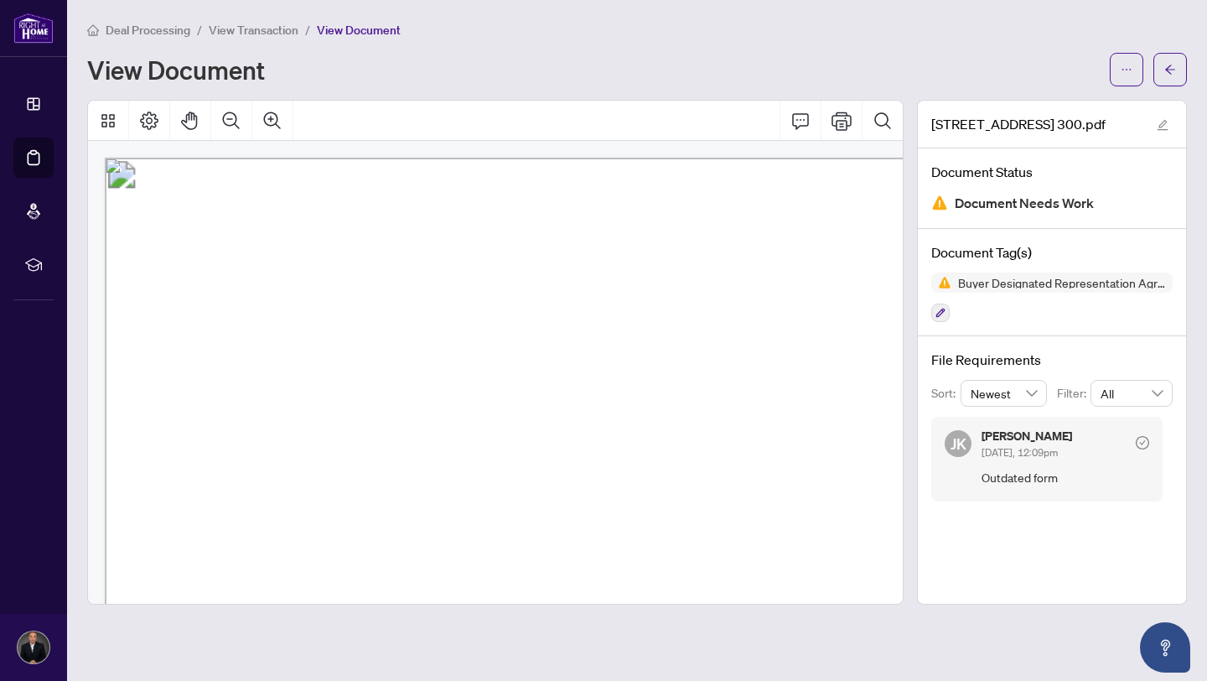
scroll to position [8, 98]
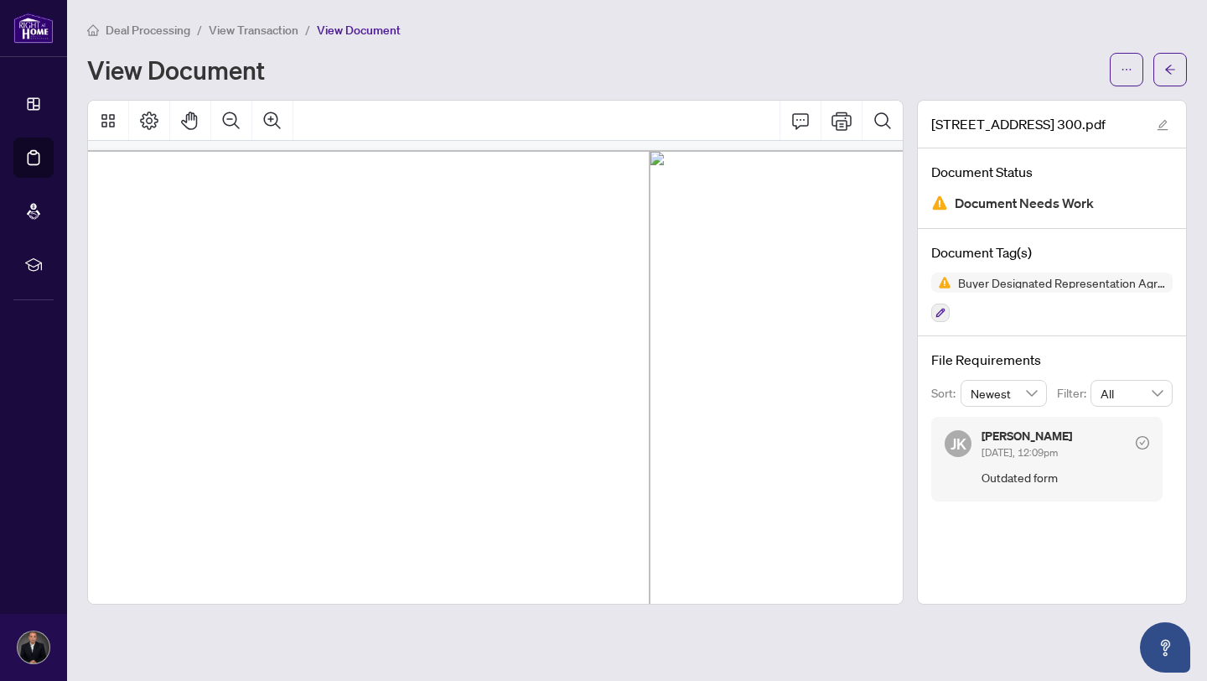
click at [956, 43] on div "Deal Processing / View Transaction / View Document View Document" at bounding box center [637, 53] width 1100 height 66
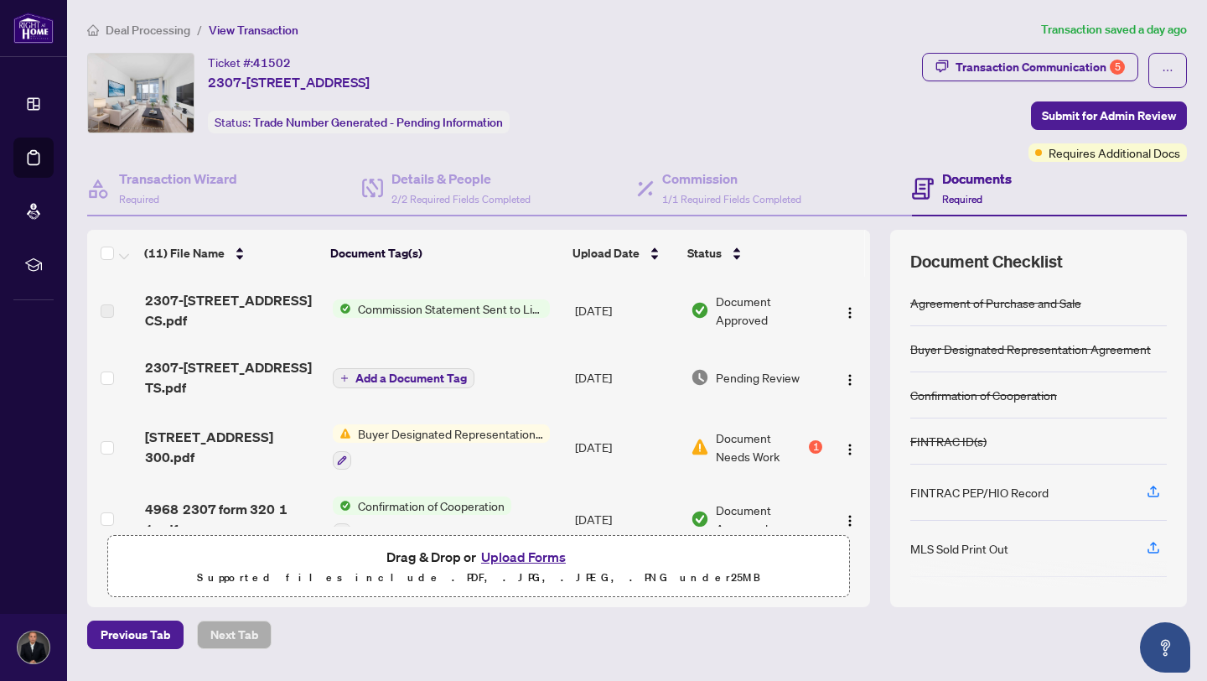
click at [410, 372] on span "Add a Document Tag" at bounding box center [410, 378] width 111 height 12
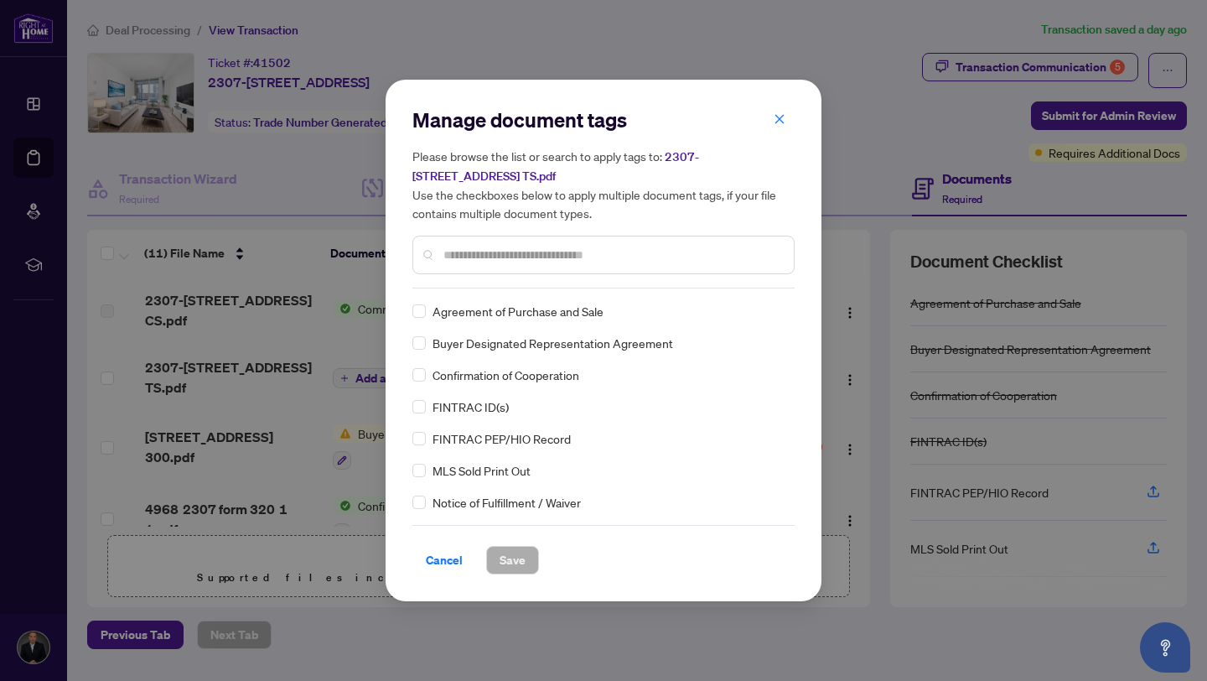
click at [547, 286] on div "Manage document tags Please browse the list or search to apply tags to: [STREET…" at bounding box center [603, 197] width 382 height 182
click at [589, 257] on input "text" at bounding box center [611, 255] width 337 height 18
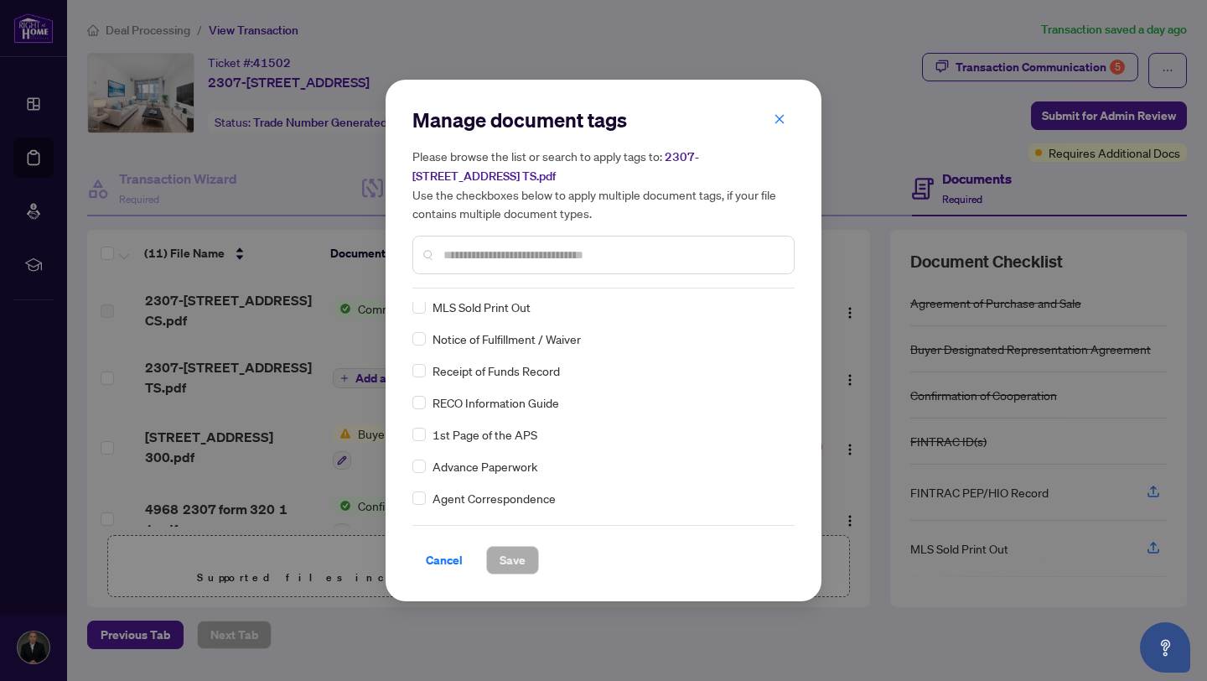
scroll to position [168, 0]
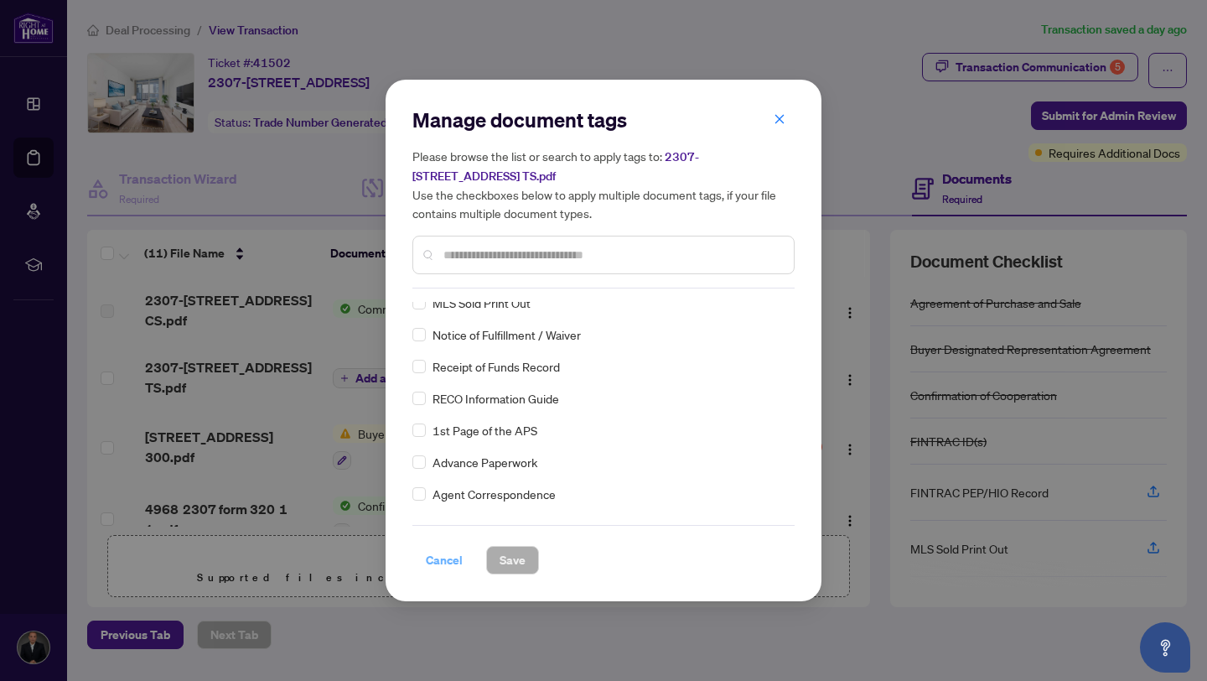
click at [438, 566] on span "Cancel" at bounding box center [444, 560] width 37 height 27
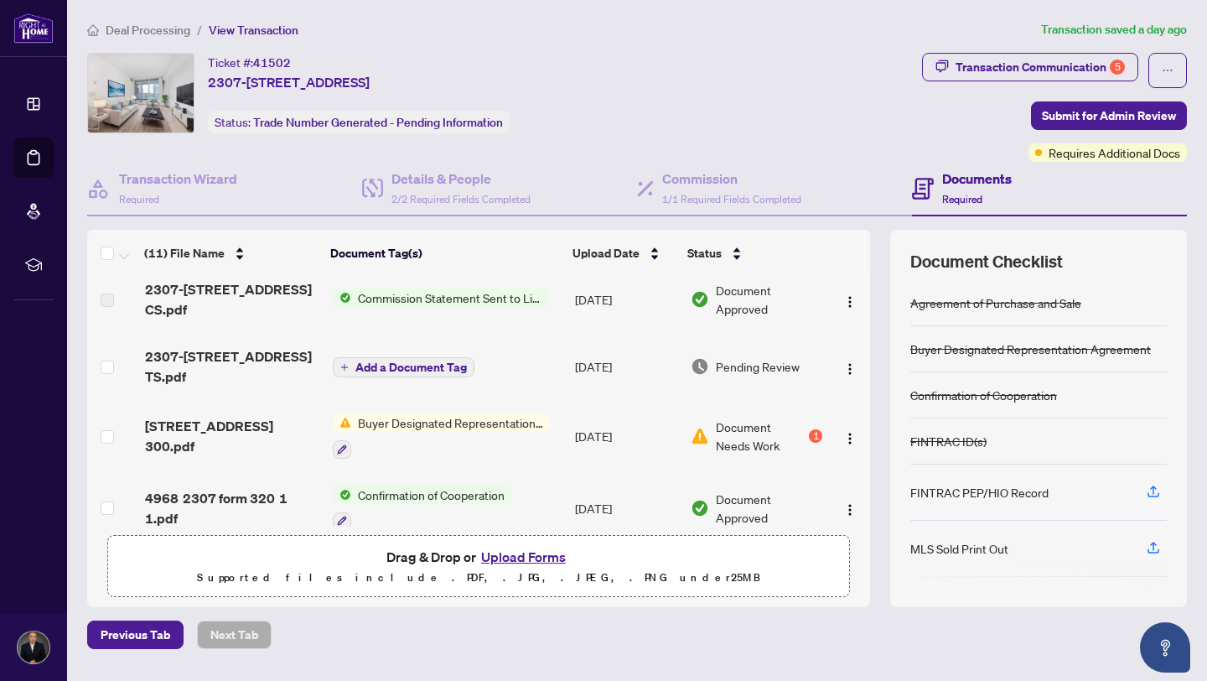
scroll to position [0, 0]
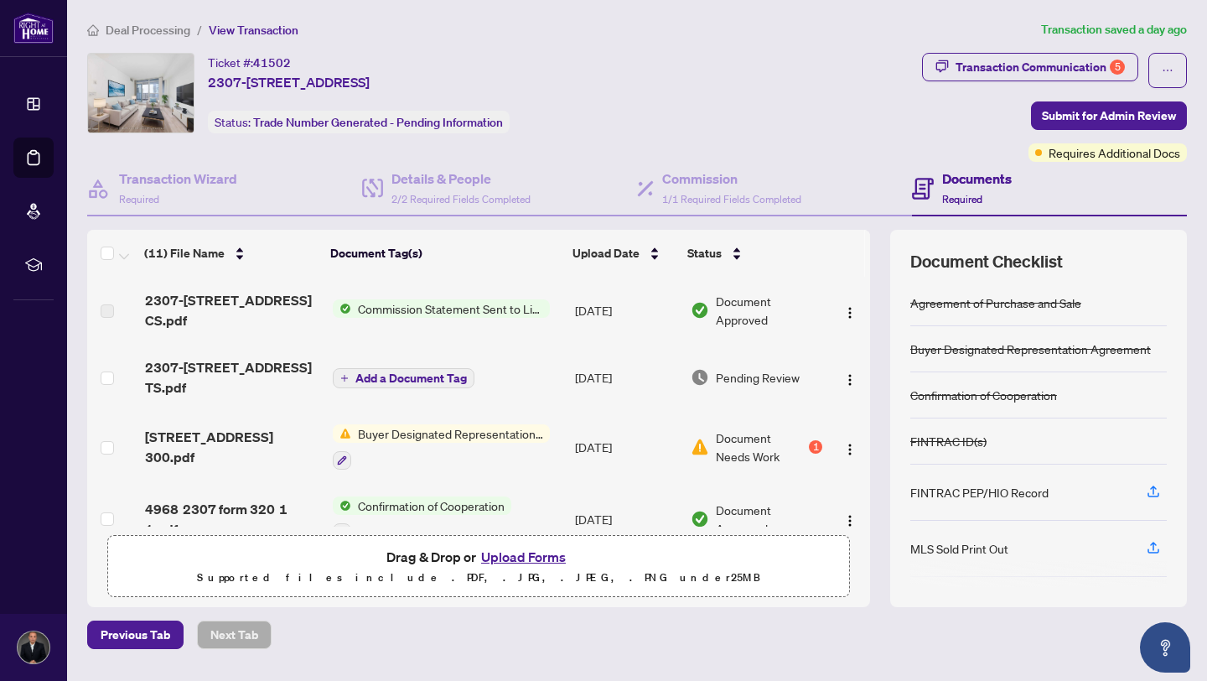
click at [445, 372] on span "Add a Document Tag" at bounding box center [410, 378] width 111 height 12
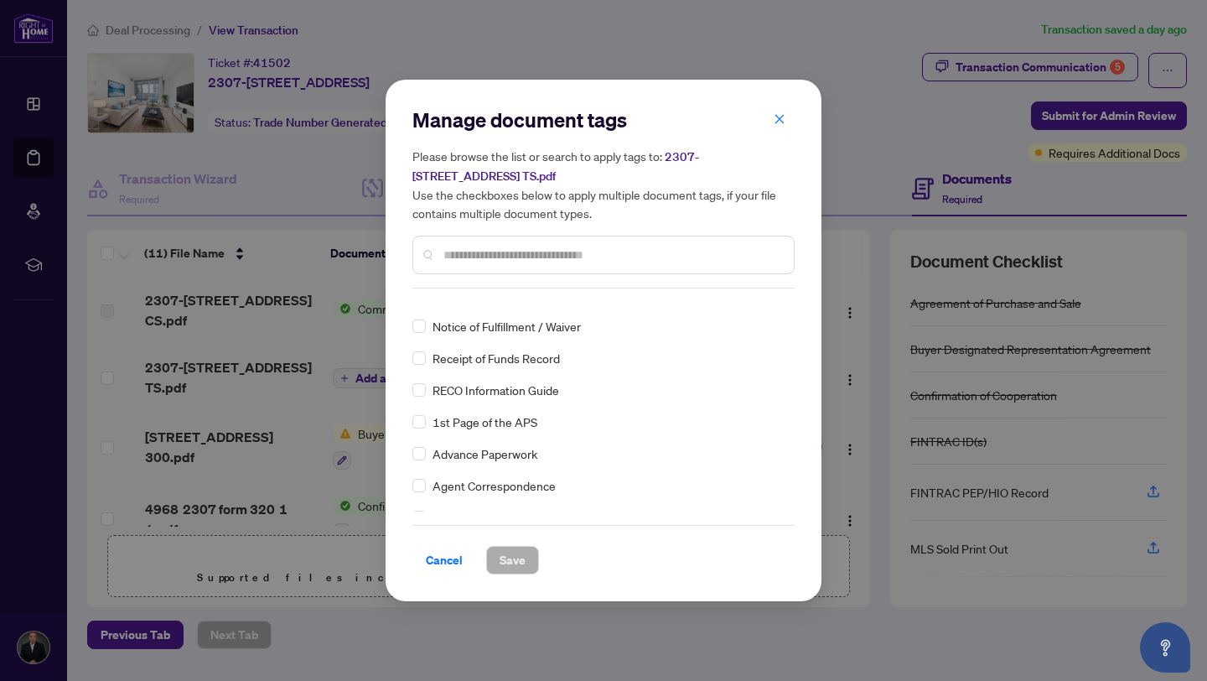
scroll to position [180, 0]
click at [445, 561] on span "Cancel" at bounding box center [444, 560] width 37 height 27
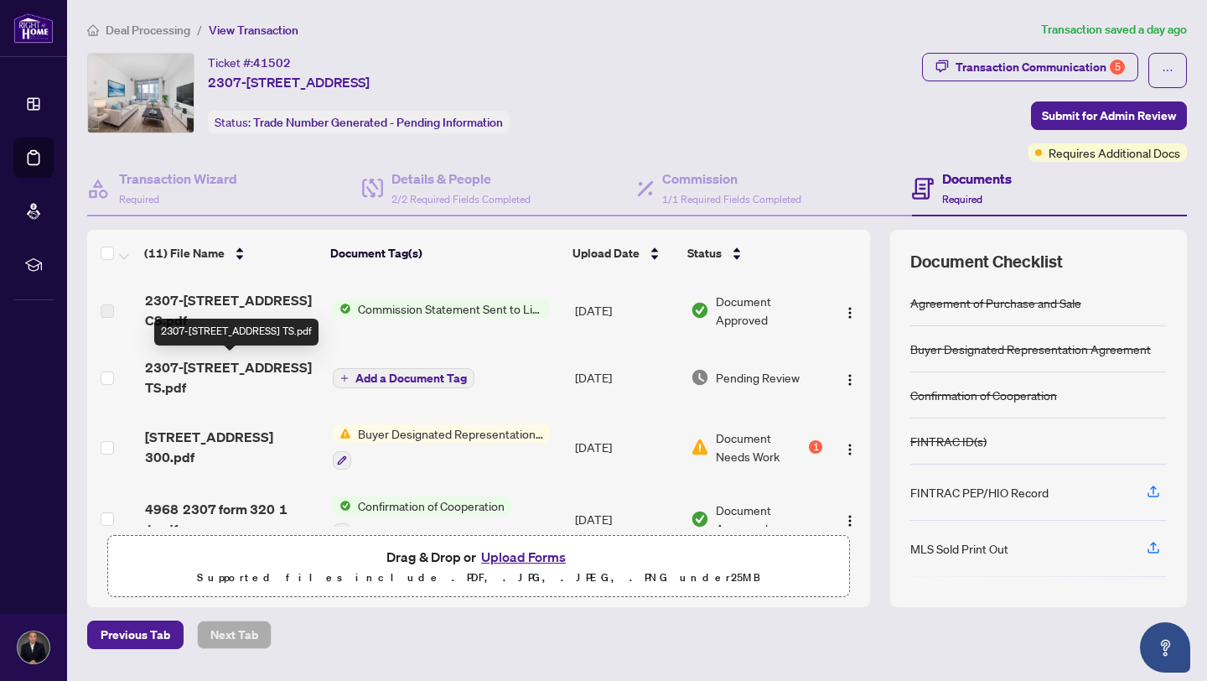
click at [254, 364] on span "2307-[STREET_ADDRESS] TS.pdf" at bounding box center [232, 377] width 174 height 40
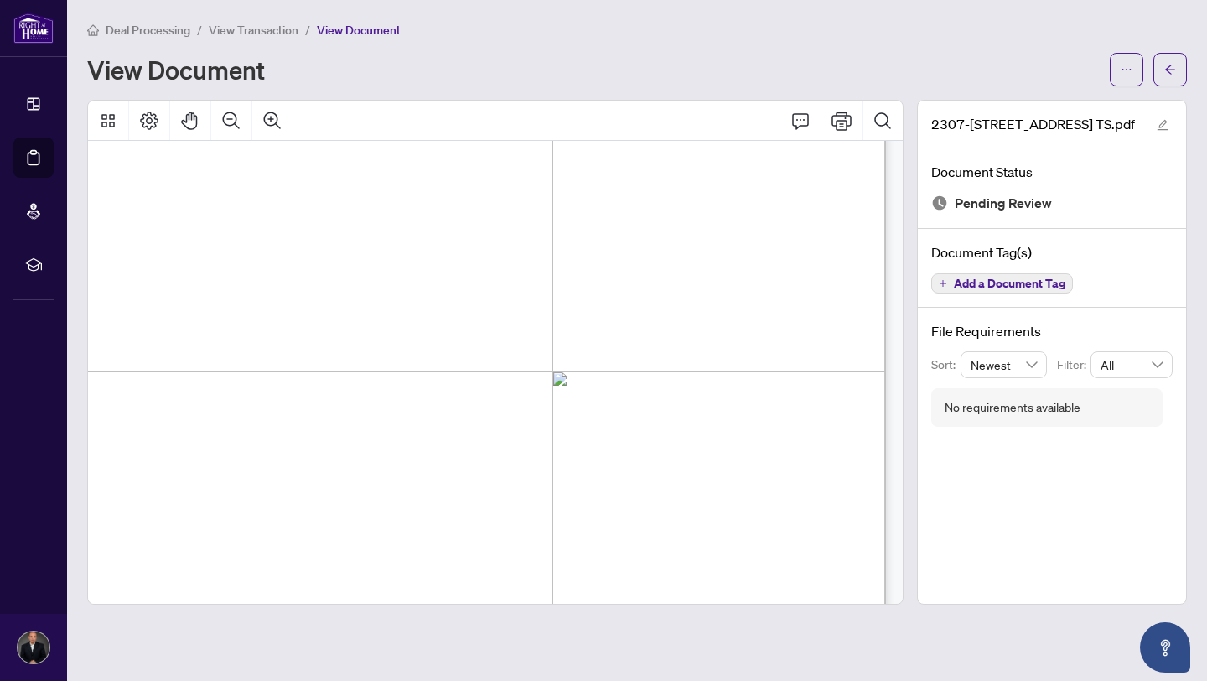
scroll to position [433, 195]
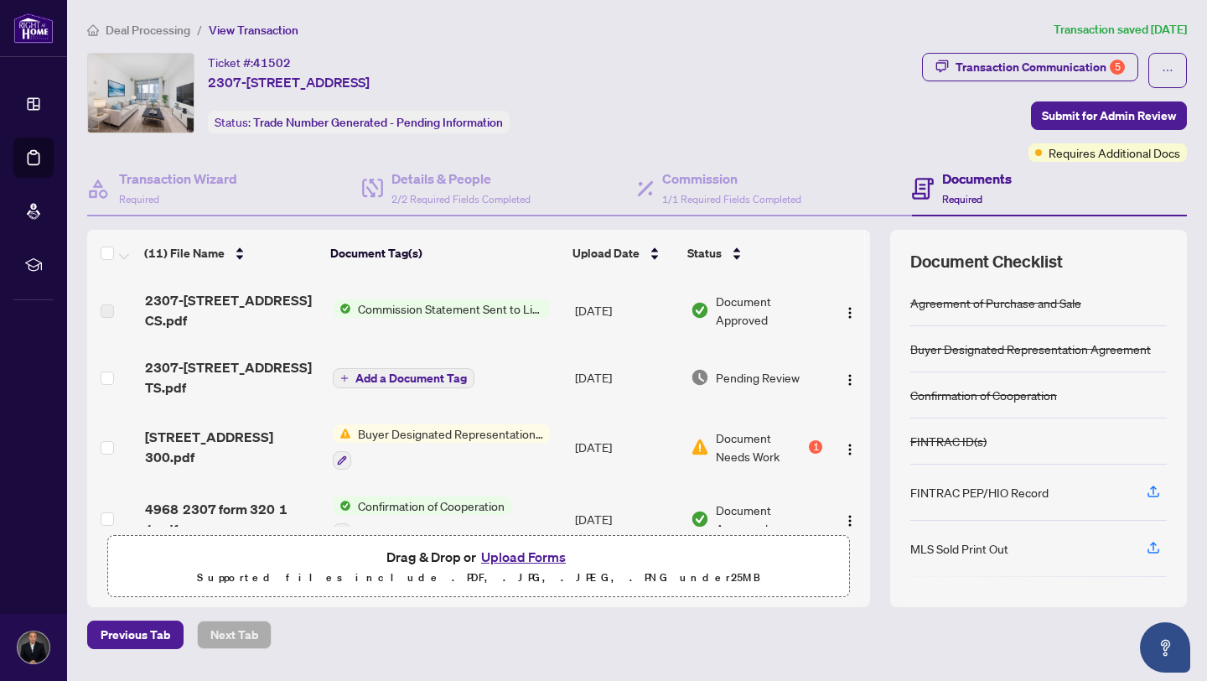
click at [735, 368] on span "Pending Review" at bounding box center [758, 377] width 84 height 18
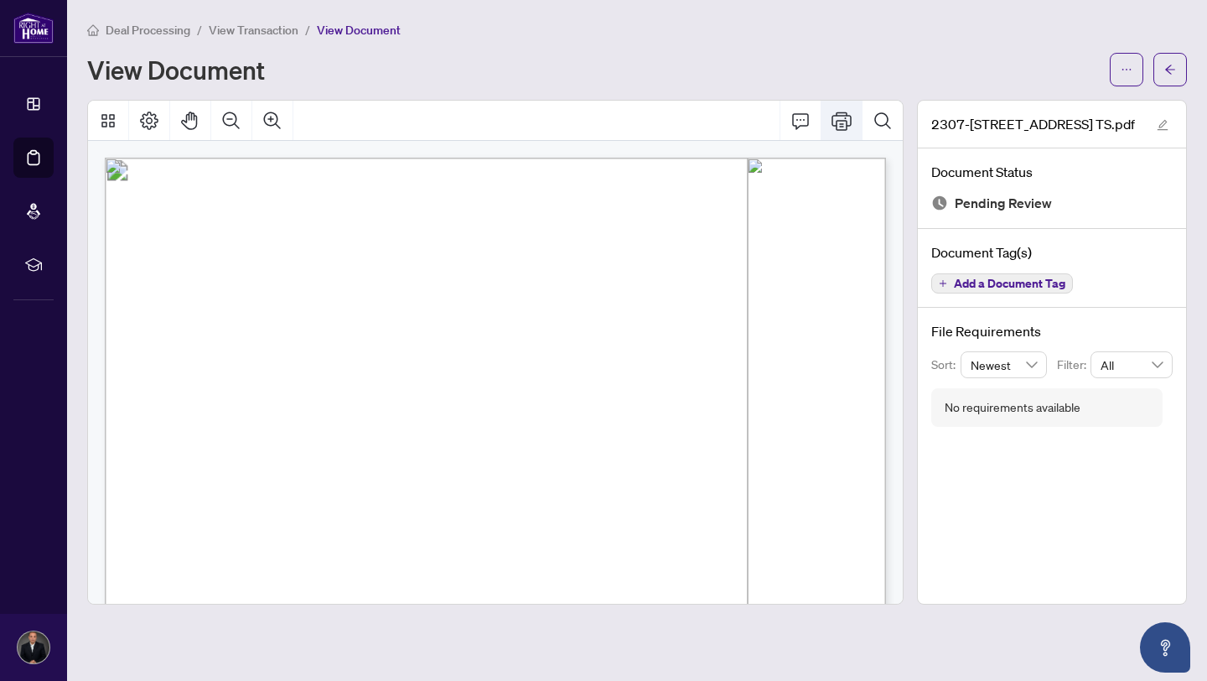
click at [840, 117] on icon "Print" at bounding box center [842, 121] width 20 height 20
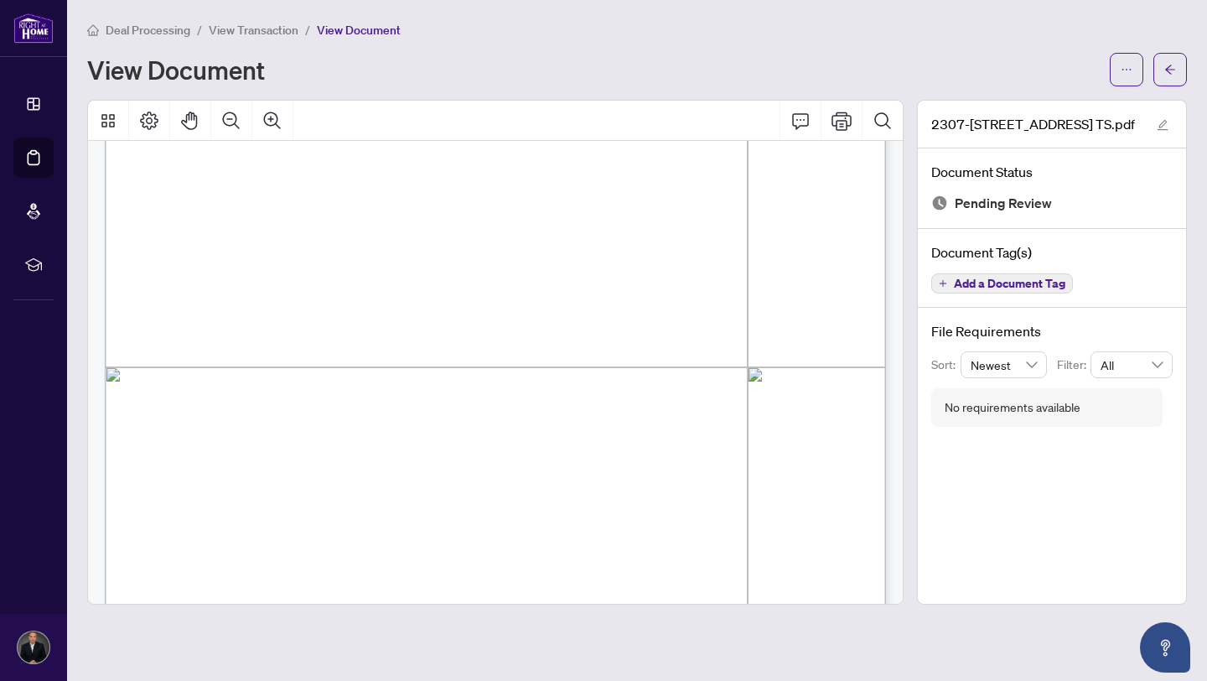
scroll to position [582, 0]
